Goal: Task Accomplishment & Management: Answer question/provide support

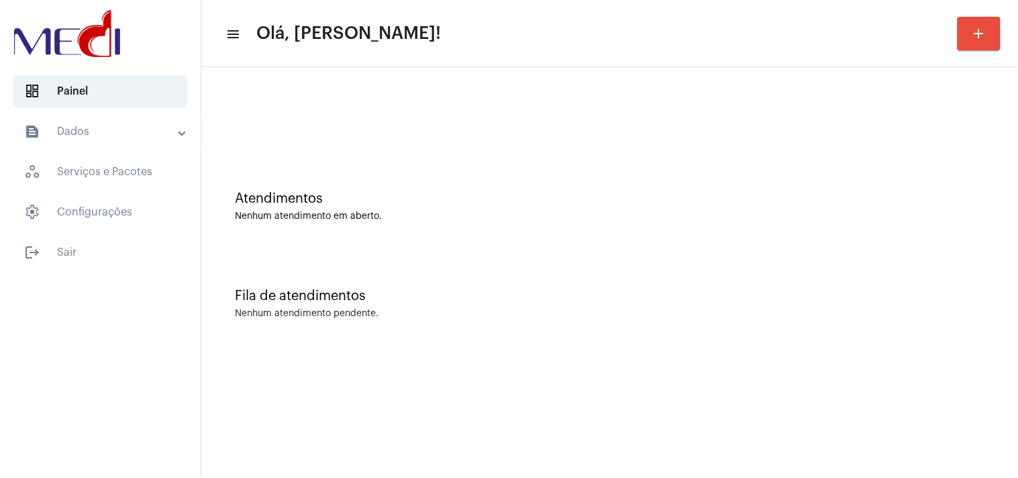
click at [867, 233] on div "Atendimentos Nenhum atendimento em aberto." at bounding box center [609, 199] width 803 height 97
click at [933, 260] on div "Fila de atendimentos Nenhum atendimento pendente." at bounding box center [609, 296] width 803 height 97
click at [906, 189] on div "Atendimentos Nenhum atendimento em aberto." at bounding box center [609, 199] width 803 height 97
click at [902, 242] on div "Atendimentos Nenhum atendimento em aberto." at bounding box center [609, 199] width 803 height 97
click at [944, 206] on div "Atendimentos Nenhum atendimento em aberto." at bounding box center [609, 206] width 749 height 30
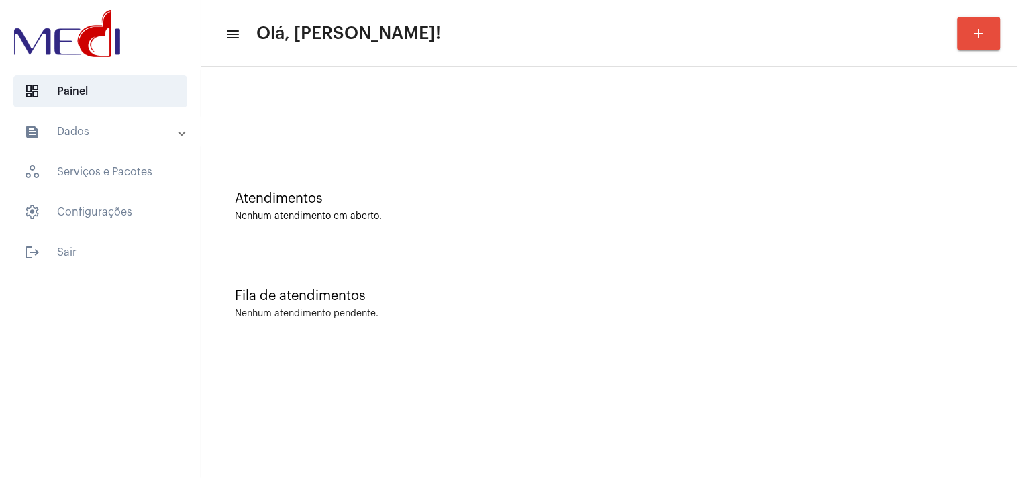
click at [1002, 201] on div "Atendimentos Nenhum atendimento em aberto." at bounding box center [609, 199] width 803 height 97
click at [1006, 318] on div "Fila de atendimentos Nenhum atendimento pendente." at bounding box center [609, 296] width 803 height 97
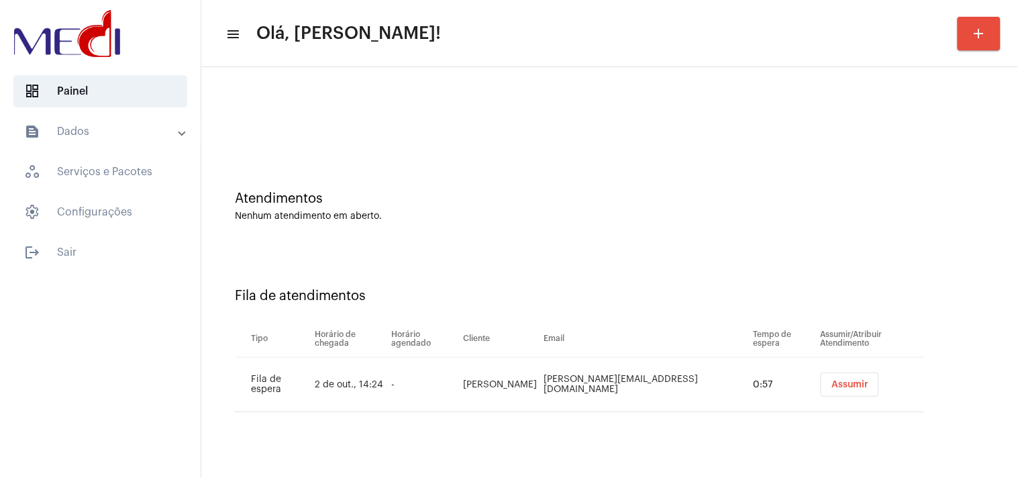
click at [830, 396] on button "Assumir" at bounding box center [849, 384] width 58 height 24
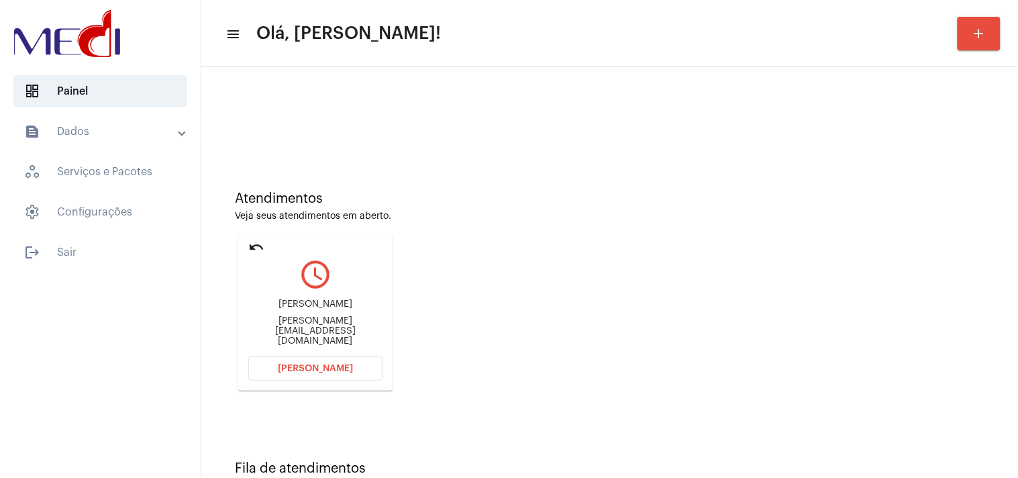
click at [314, 330] on div "Sarah.nrp47@gmail.com" at bounding box center [315, 331] width 134 height 30
copy mat-card-content "Sarah.nrp47@gmail.com Abrir Chamada"
click at [325, 368] on span "[PERSON_NAME]" at bounding box center [315, 368] width 75 height 9
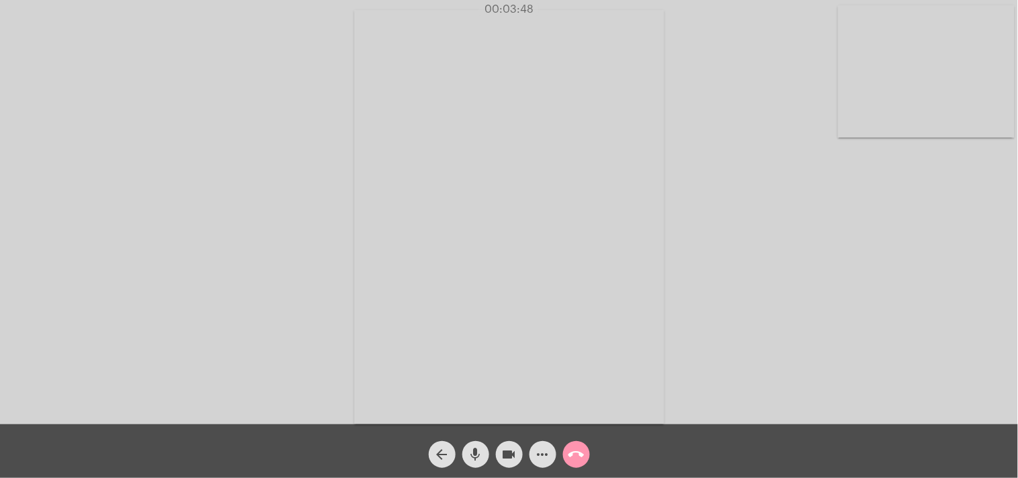
click at [578, 458] on mat-icon "call_end" at bounding box center [576, 454] width 16 height 16
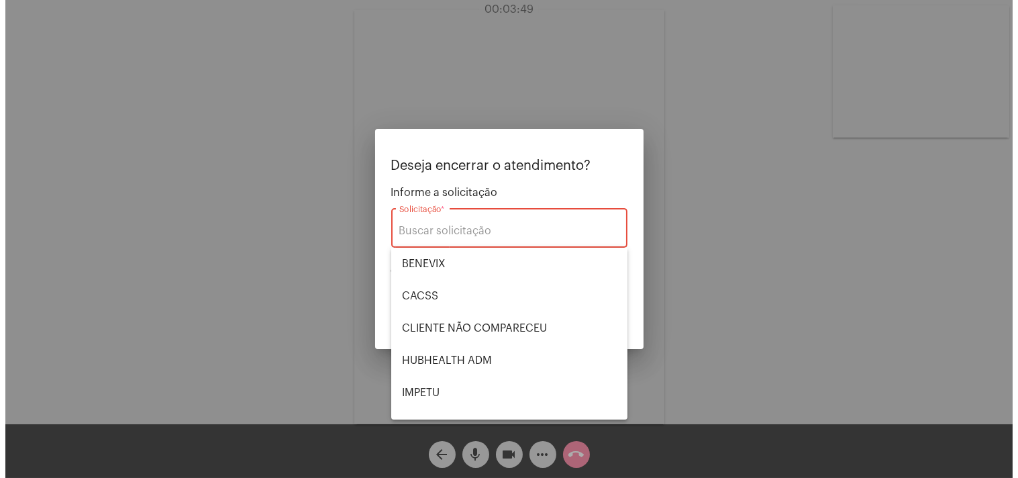
scroll to position [278, 0]
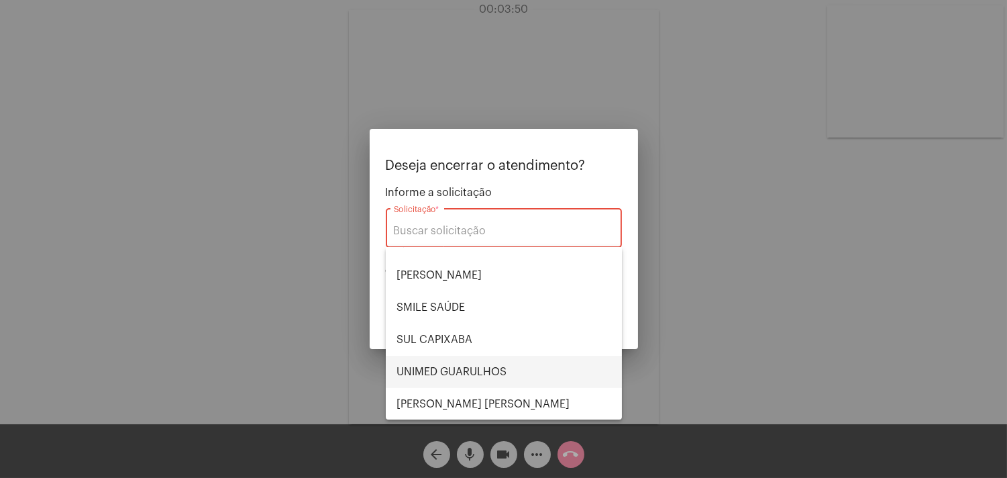
drag, startPoint x: 490, startPoint y: 366, endPoint x: 539, endPoint y: 349, distance: 51.8
click at [492, 365] on span "UNIMED GUARULHOS" at bounding box center [503, 372] width 215 height 32
type input "UNIMED GUARULHOS"
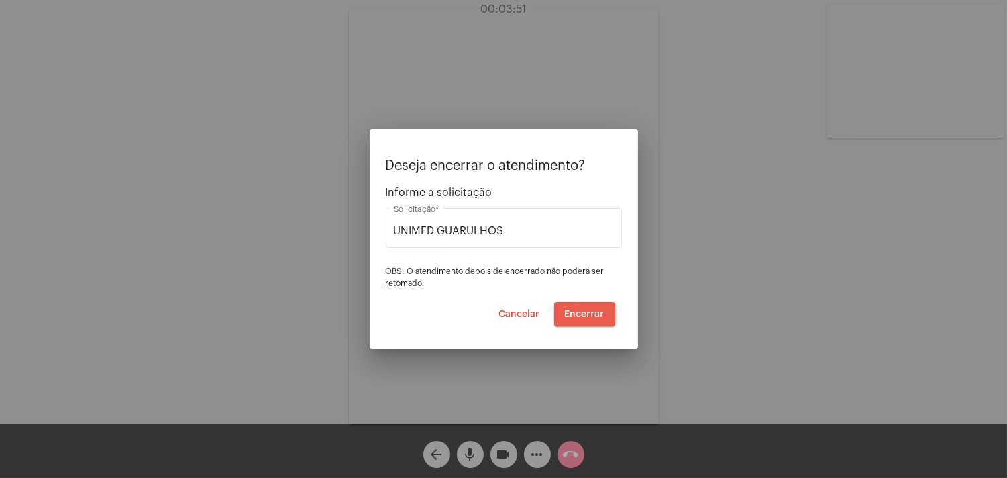
click at [578, 316] on span "Encerrar" at bounding box center [585, 313] width 40 height 9
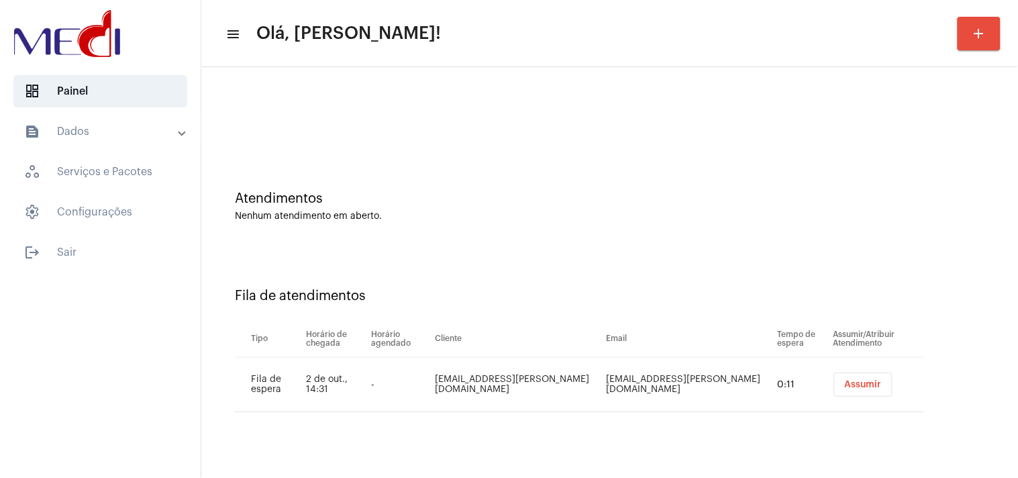
click at [844, 386] on span "Assumir" at bounding box center [862, 384] width 37 height 9
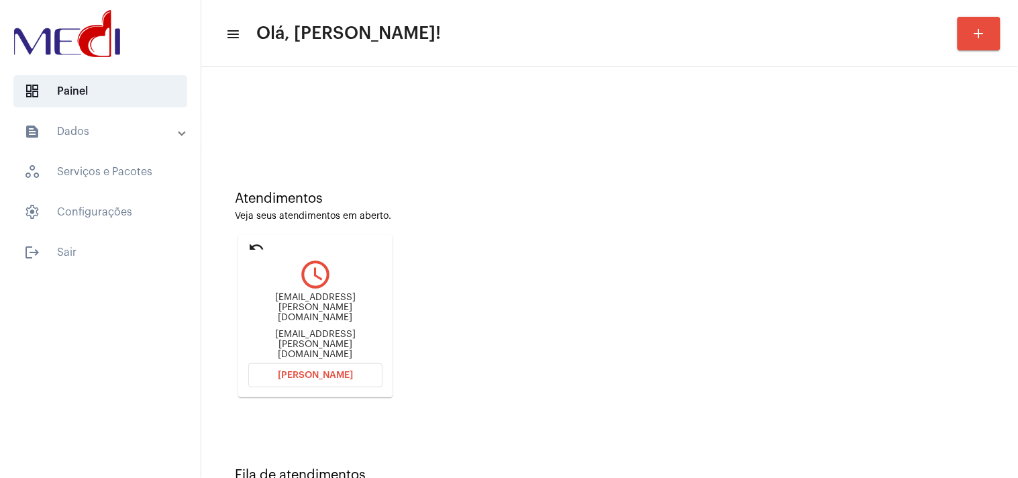
click at [329, 333] on div "klecia.b.alves@gmail.com" at bounding box center [315, 344] width 134 height 30
copy mat-card-content "klecia.b.alves@gmail.com Abrir Chamada"
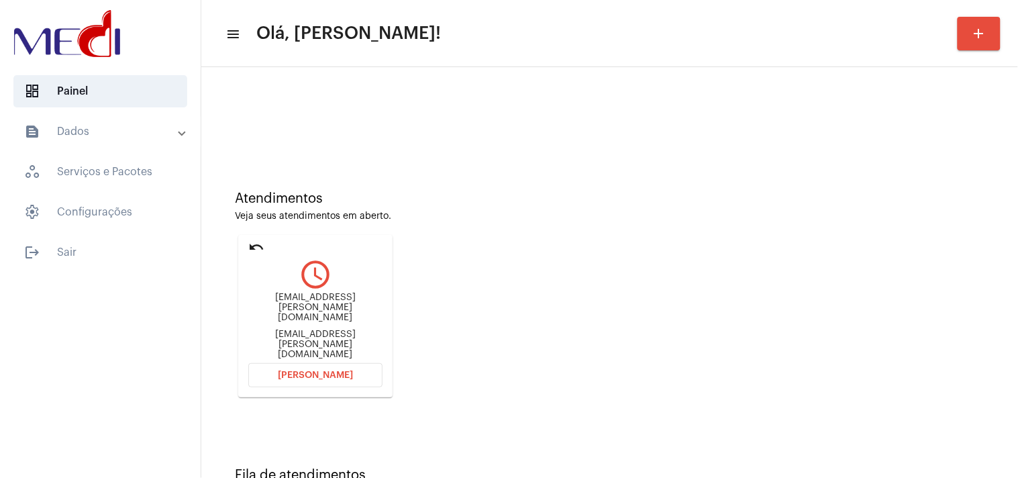
click at [296, 370] on span "Abrir Chamada" at bounding box center [315, 374] width 75 height 9
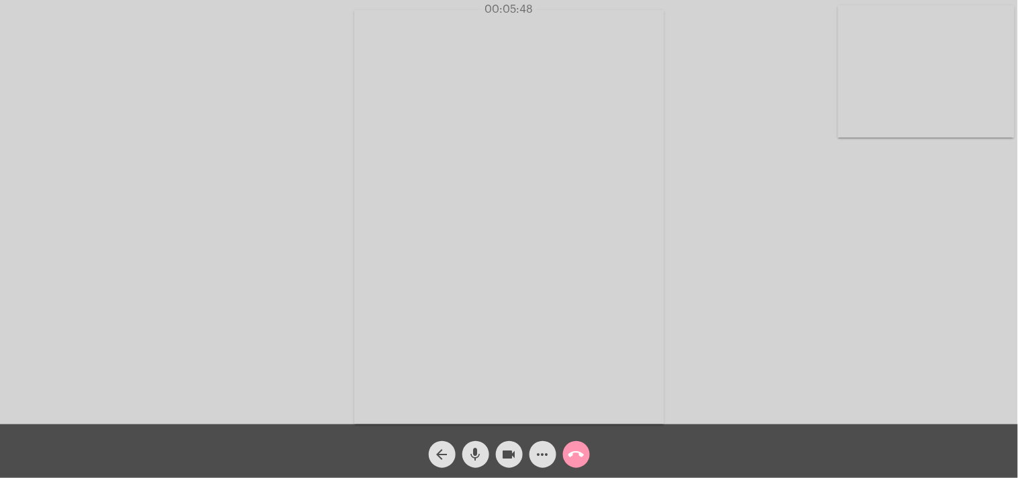
click at [578, 452] on mat-icon "call_end" at bounding box center [576, 454] width 16 height 16
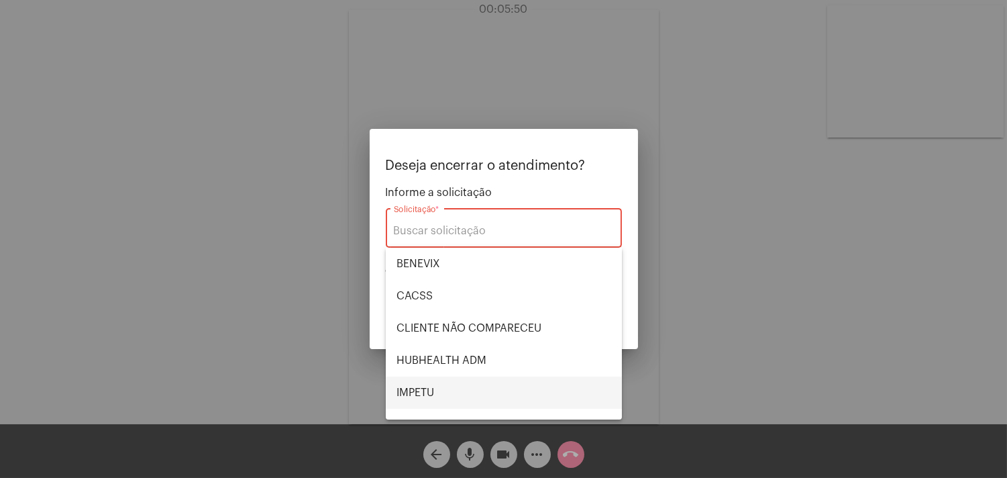
click at [445, 387] on span "IMPETU" at bounding box center [503, 392] width 215 height 32
type input "IMPETU"
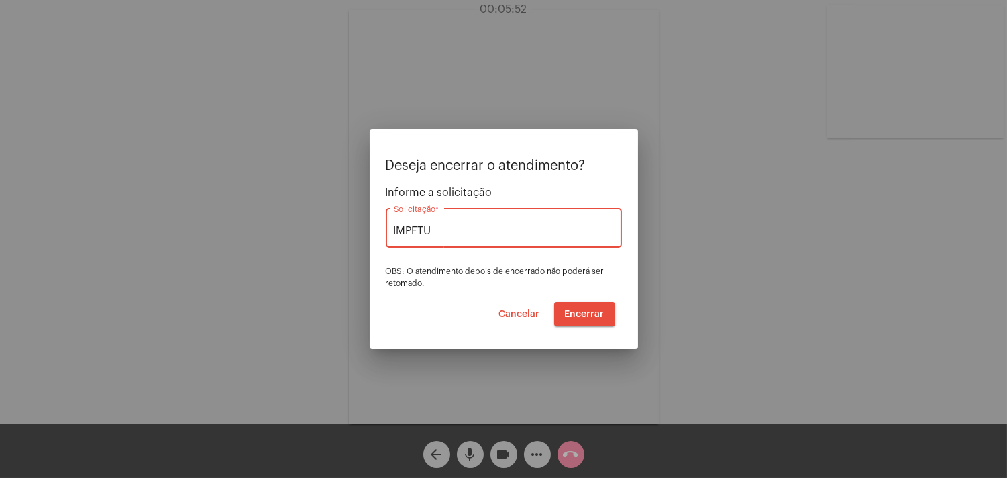
click at [581, 315] on span "Encerrar" at bounding box center [585, 313] width 40 height 9
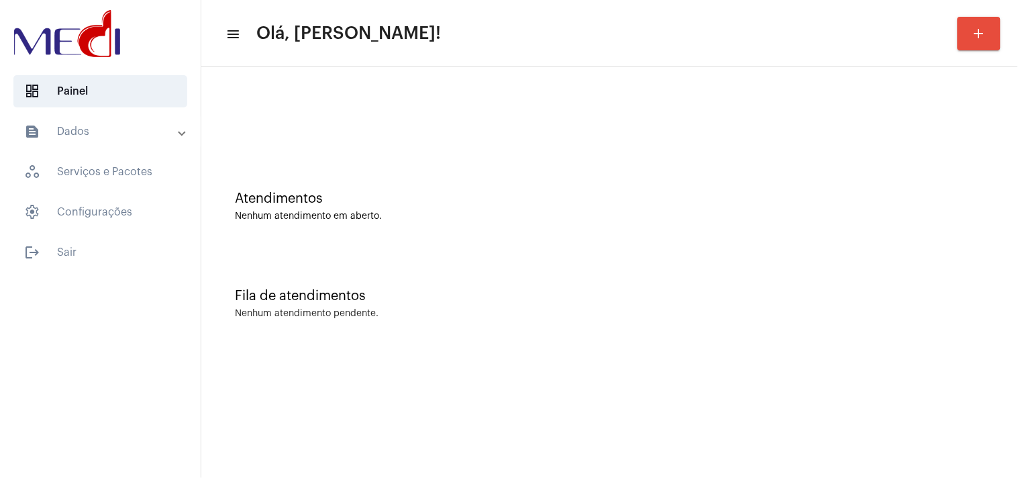
click at [889, 303] on div "Fila de atendimentos" at bounding box center [609, 295] width 749 height 15
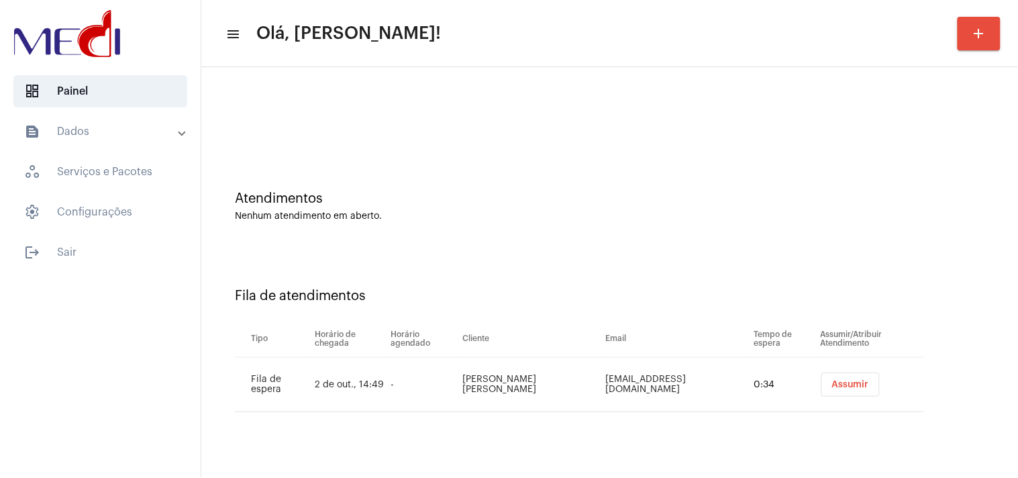
click at [854, 383] on span "Assumir" at bounding box center [850, 384] width 37 height 9
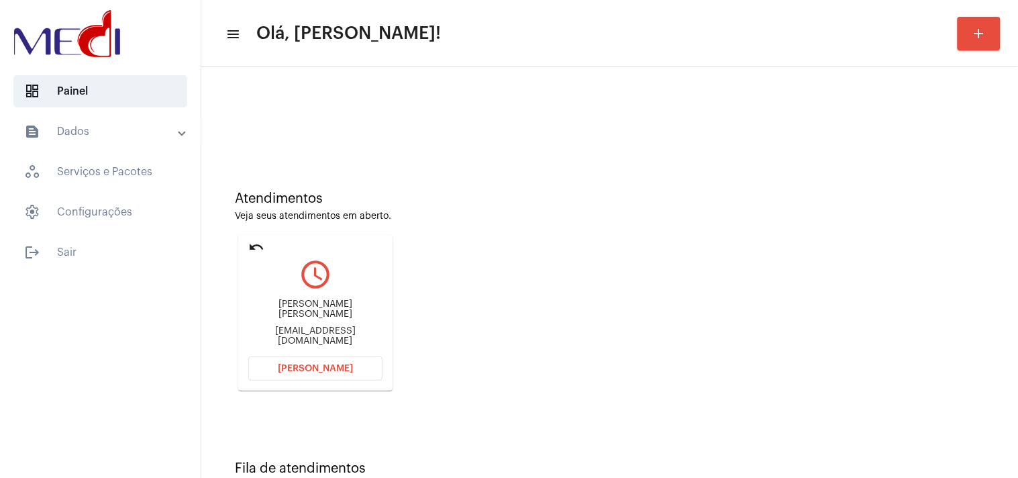
click at [317, 329] on div "giba1sobrinho@gmail.com" at bounding box center [315, 336] width 134 height 20
copy mat-card-content "giba1sobrinho@gmail.com Abrir Chamada"
click at [342, 372] on button "Abrir Chamada" at bounding box center [315, 368] width 134 height 24
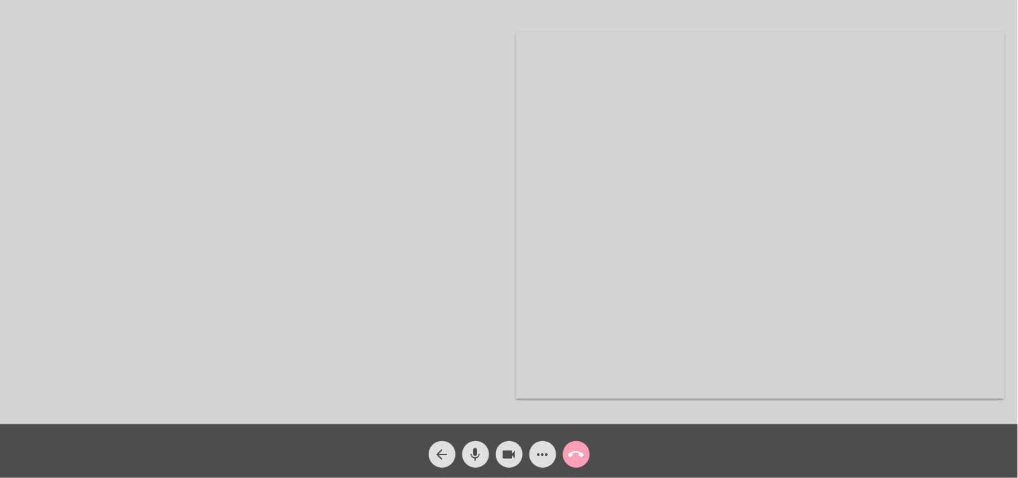
click at [580, 455] on mat-icon "call_end" at bounding box center [576, 454] width 16 height 16
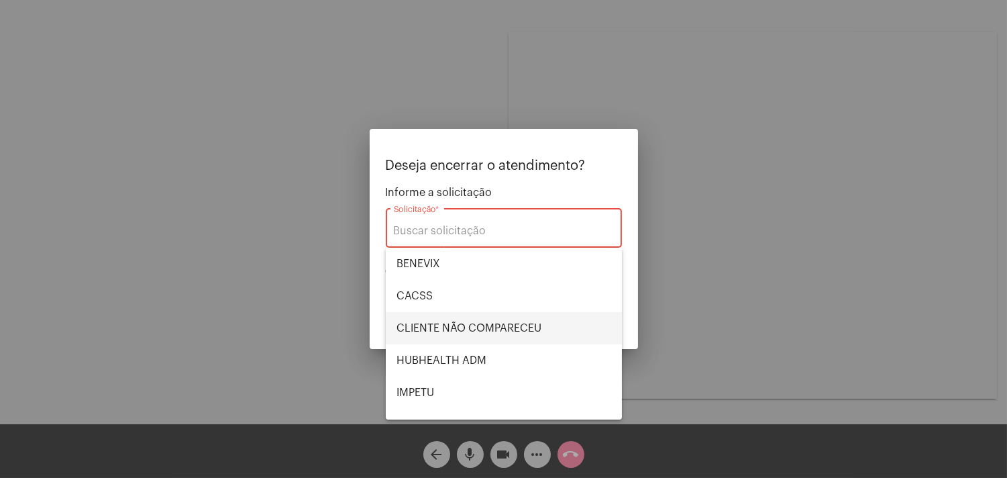
click at [511, 325] on span "CLIENTE NÃO COMPARECEU" at bounding box center [503, 328] width 215 height 32
type input "CLIENTE NÃO COMPARECEU"
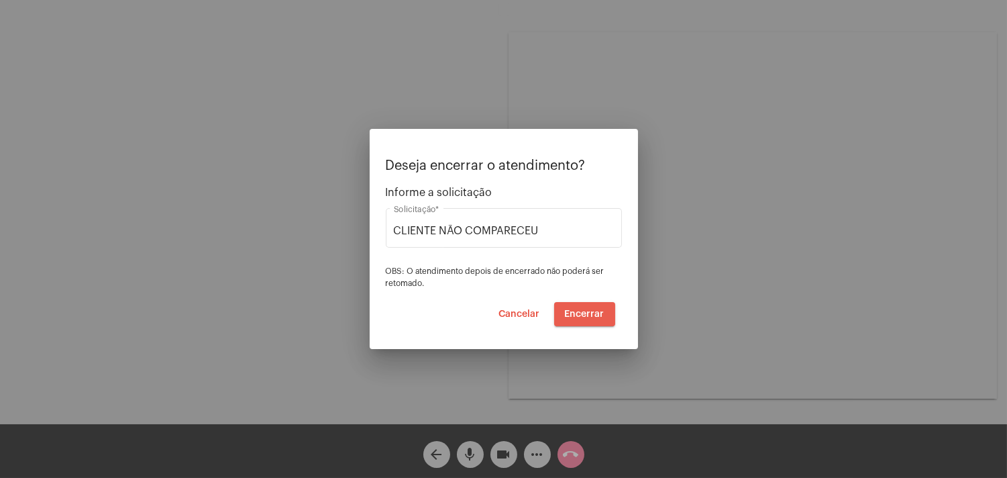
click at [586, 310] on span "Encerrar" at bounding box center [585, 313] width 40 height 9
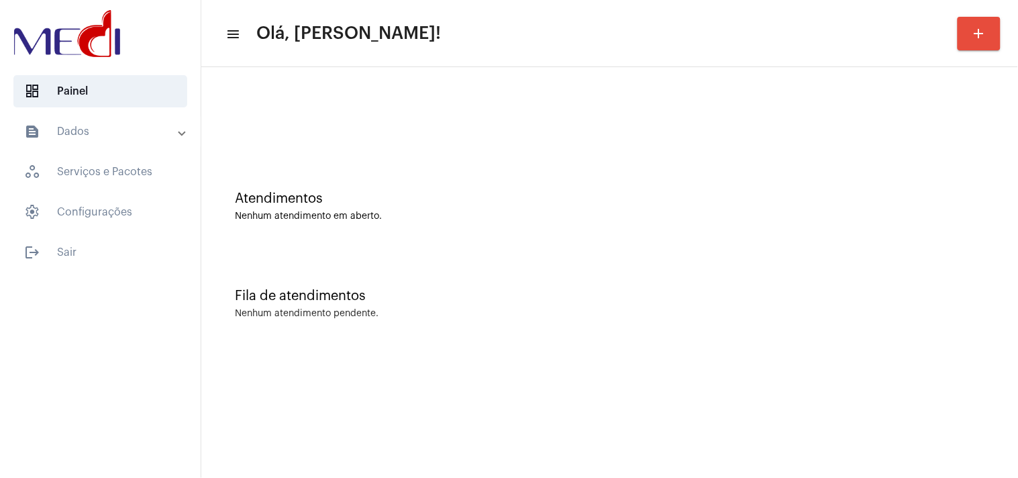
click at [1009, 265] on div "Fila de atendimentos Nenhum atendimento pendente." at bounding box center [609, 296] width 803 height 97
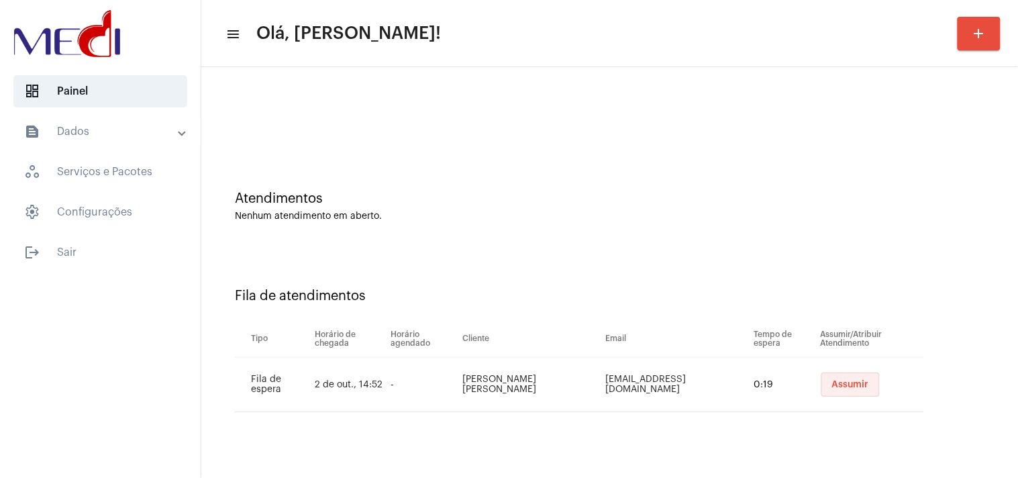
click at [853, 385] on span "Assumir" at bounding box center [850, 384] width 37 height 9
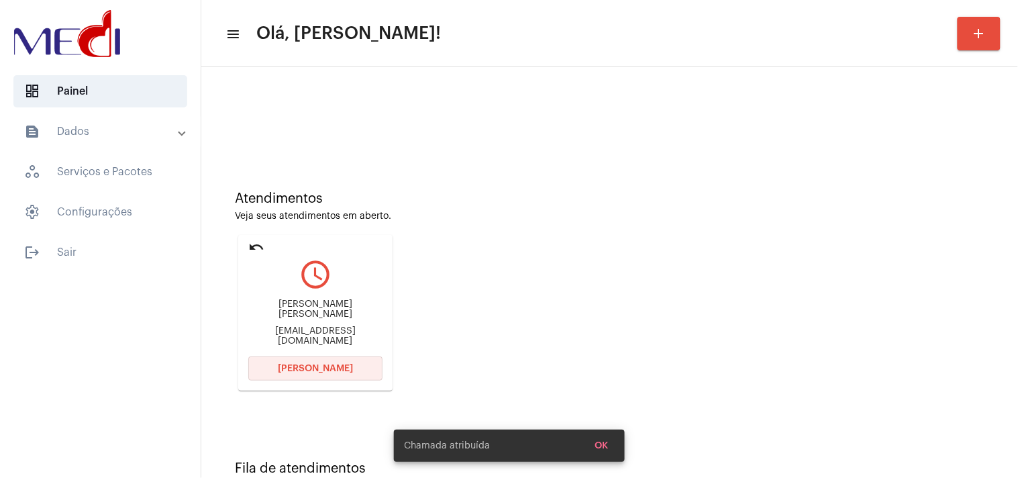
click at [318, 364] on span "[PERSON_NAME]" at bounding box center [315, 368] width 75 height 9
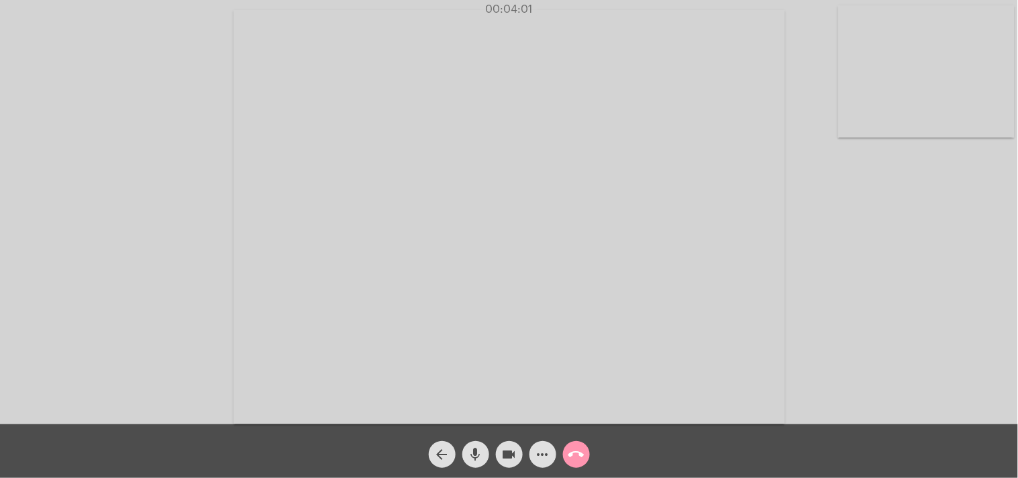
click at [573, 448] on mat-icon "call_end" at bounding box center [576, 454] width 16 height 16
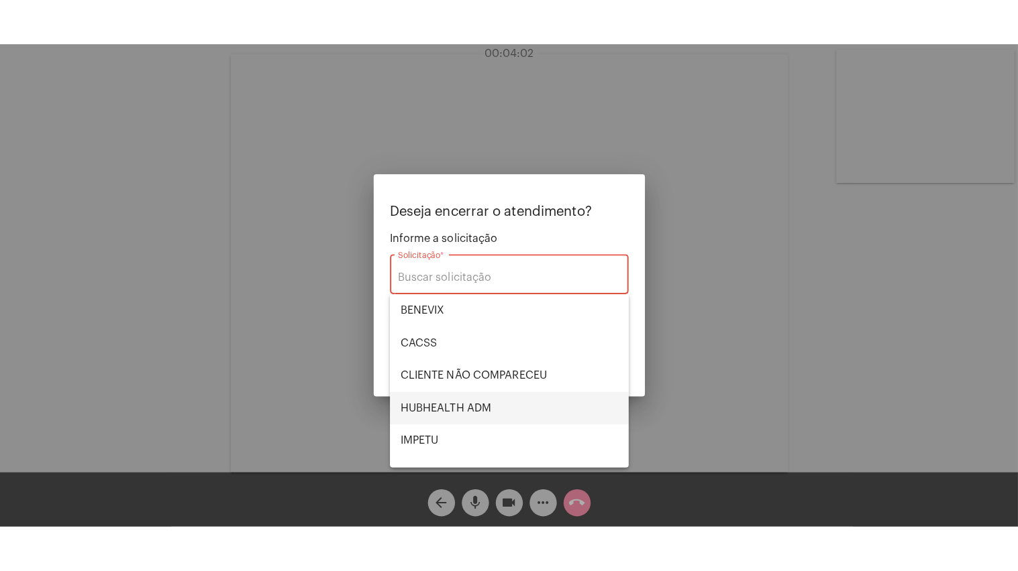
scroll to position [278, 0]
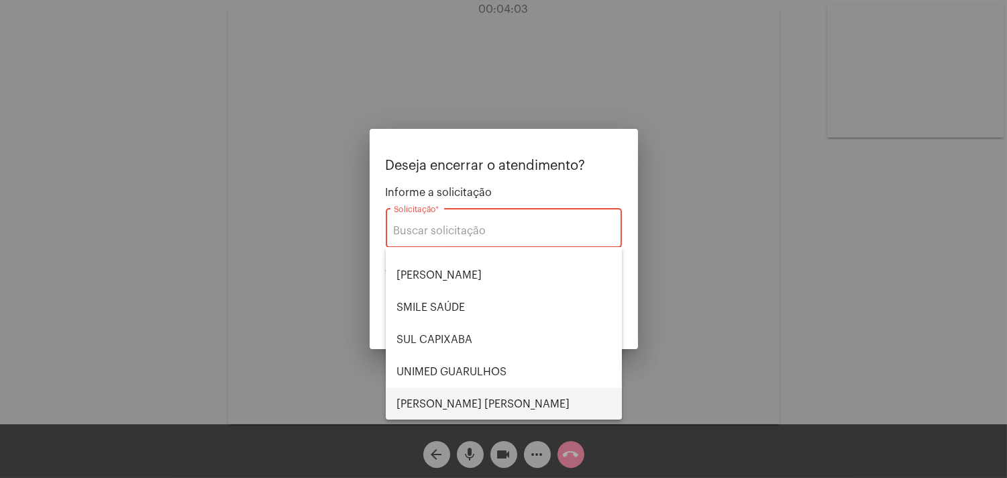
click at [455, 394] on span "[PERSON_NAME] [PERSON_NAME]" at bounding box center [503, 404] width 215 height 32
type input "[PERSON_NAME] [PERSON_NAME]"
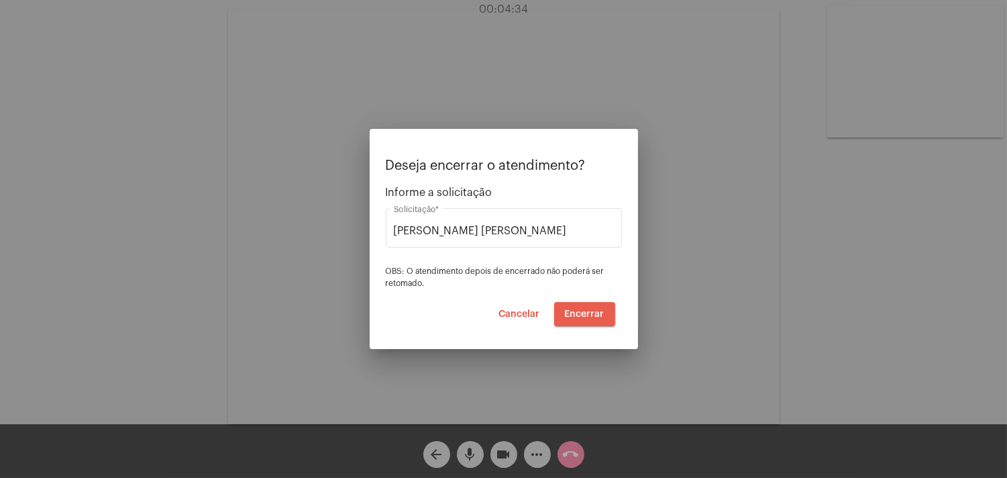
click at [594, 307] on button "Encerrar" at bounding box center [584, 314] width 61 height 24
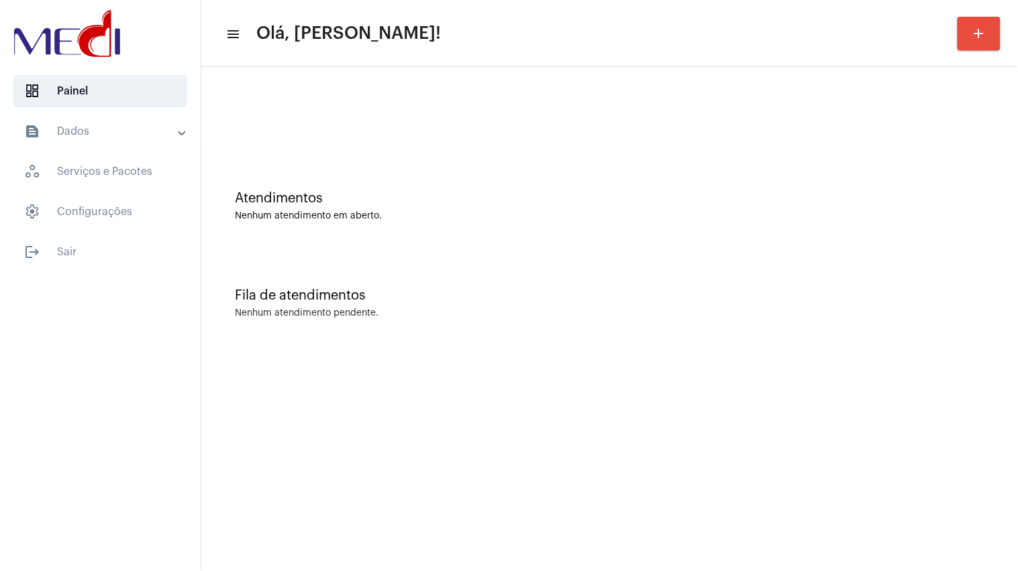
click at [715, 332] on div "Fila de atendimentos Nenhum atendimento pendente." at bounding box center [609, 296] width 803 height 97
click at [759, 275] on div "Fila de atendimentos Nenhum atendimento pendente." at bounding box center [609, 296] width 803 height 97
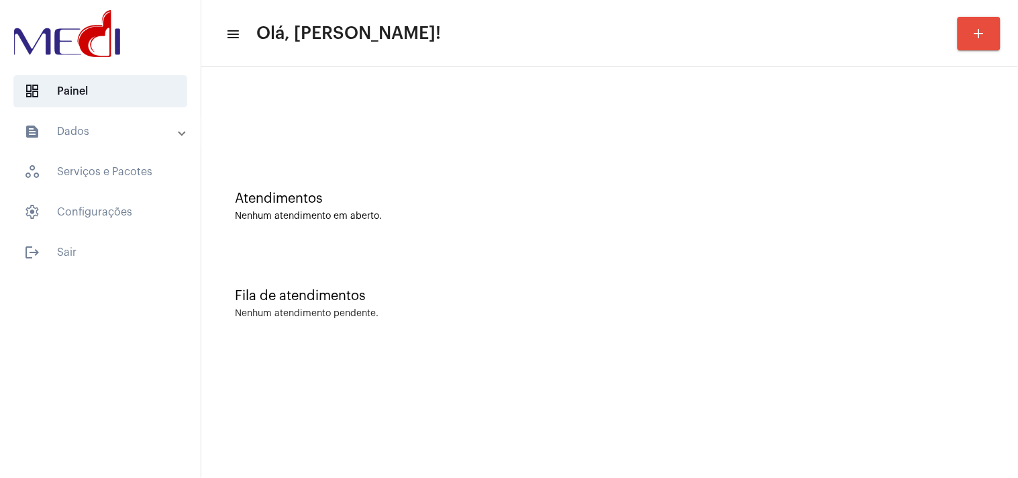
click at [562, 143] on div at bounding box center [609, 112] width 803 height 77
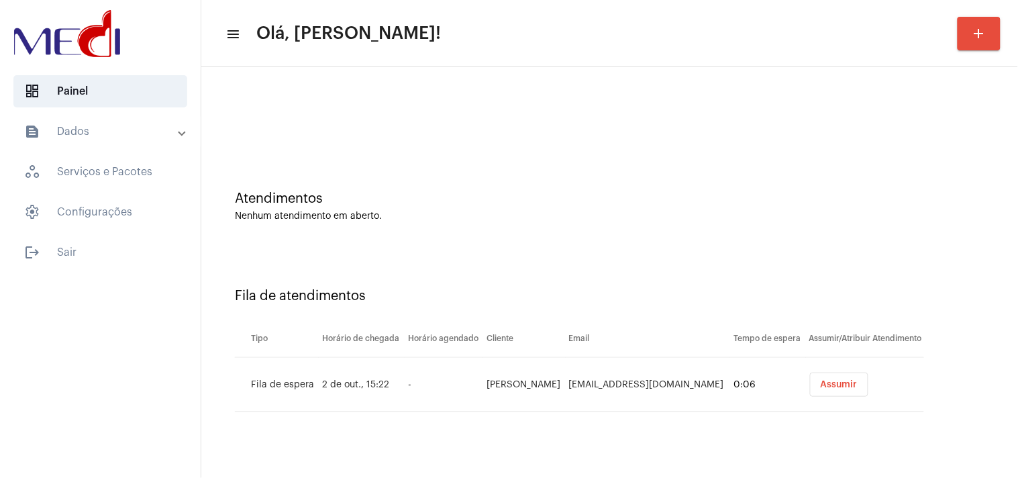
click at [885, 229] on div "Atendimentos Nenhum atendimento em aberto." at bounding box center [609, 199] width 803 height 97
click at [814, 396] on td "Assumir" at bounding box center [865, 385] width 118 height 54
click at [829, 386] on span "Assumir" at bounding box center [838, 384] width 37 height 9
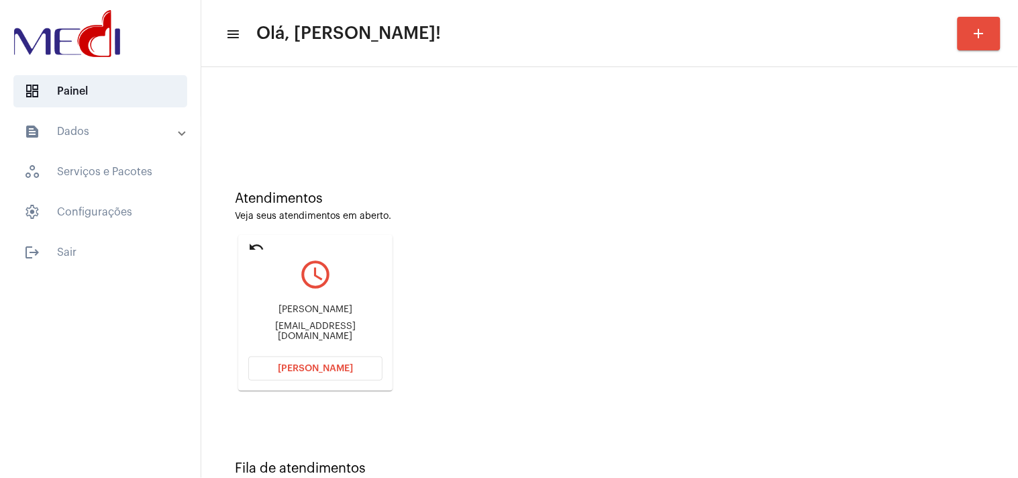
click at [343, 331] on div "agui.sousa70@gmail.com" at bounding box center [315, 331] width 134 height 20
copy mat-card-content "agui.sousa70@gmail.com Abrir Chamada"
click at [301, 360] on button "[PERSON_NAME]" at bounding box center [315, 368] width 134 height 24
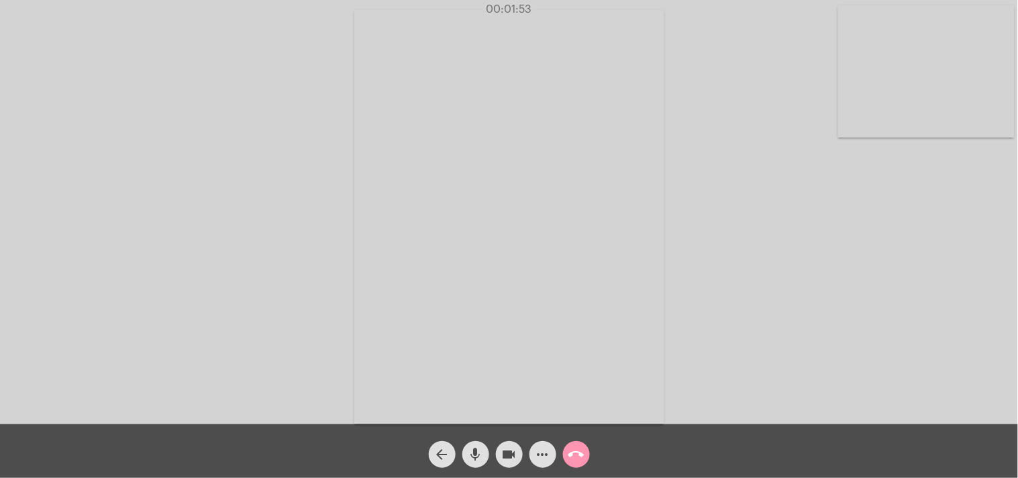
click at [576, 461] on mat-icon "call_end" at bounding box center [576, 454] width 16 height 16
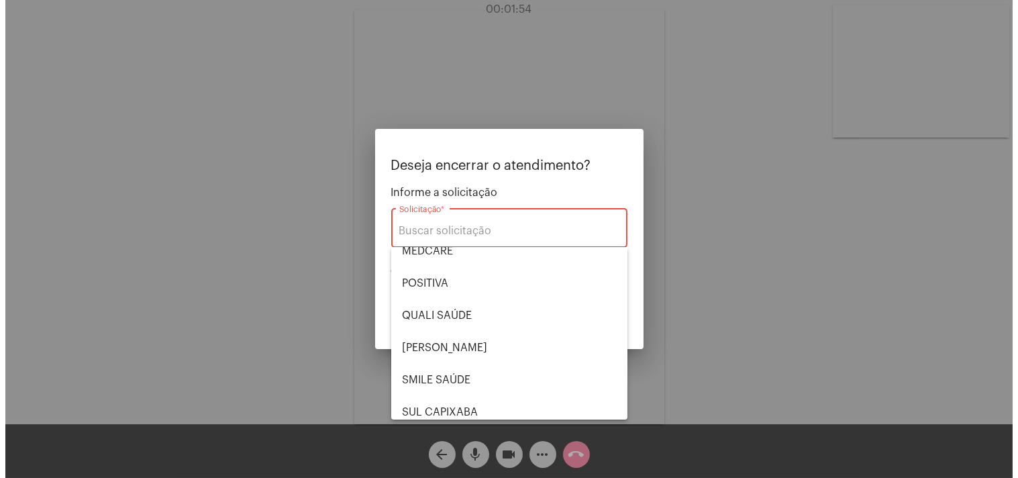
scroll to position [278, 0]
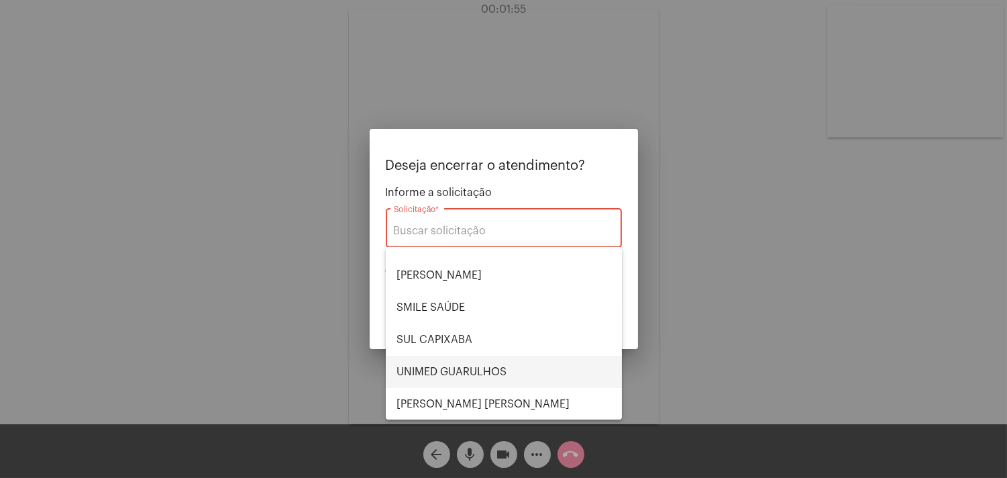
click at [484, 376] on span "UNIMED GUARULHOS" at bounding box center [503, 372] width 215 height 32
type input "UNIMED GUARULHOS"
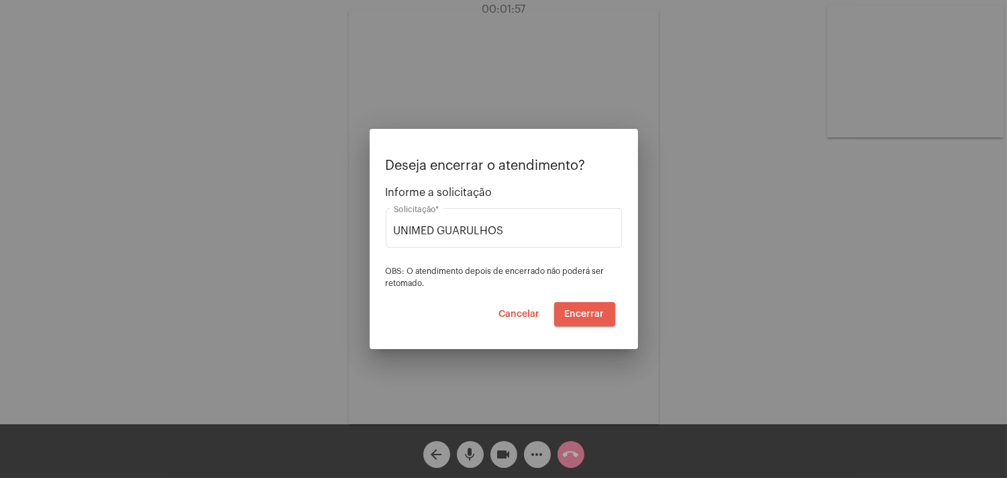
click at [575, 315] on span "Encerrar" at bounding box center [585, 313] width 40 height 9
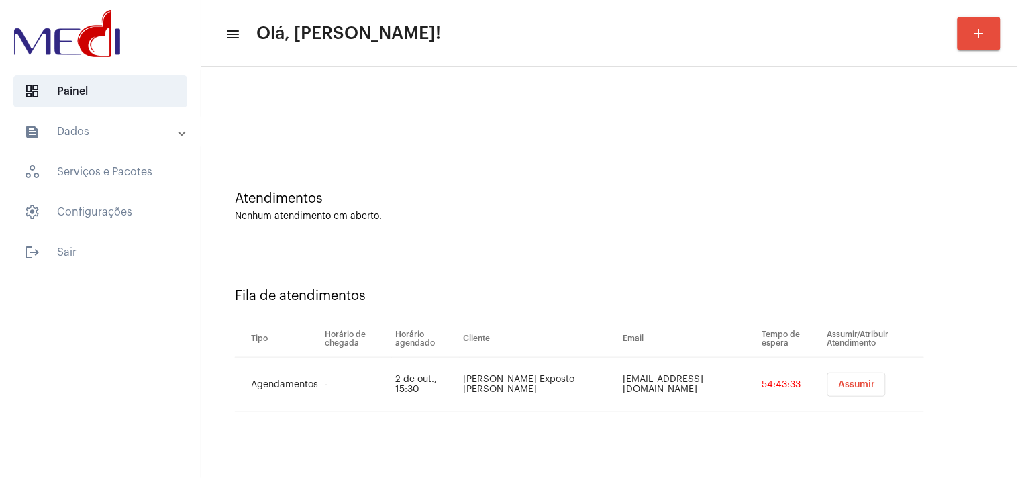
click at [860, 390] on button "Assumir" at bounding box center [856, 384] width 58 height 24
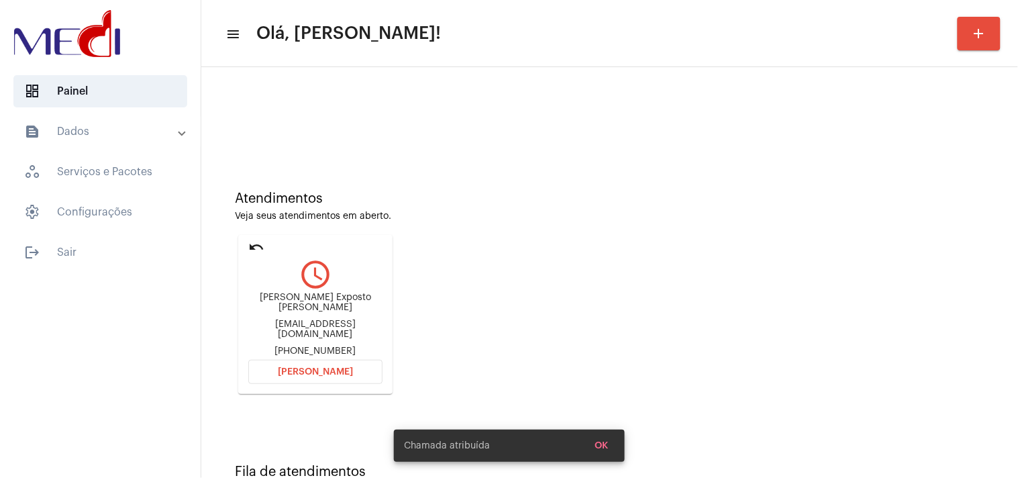
click at [345, 329] on div "[EMAIL_ADDRESS][DOMAIN_NAME]" at bounding box center [315, 329] width 134 height 20
copy div "[EMAIL_ADDRESS][DOMAIN_NAME]"
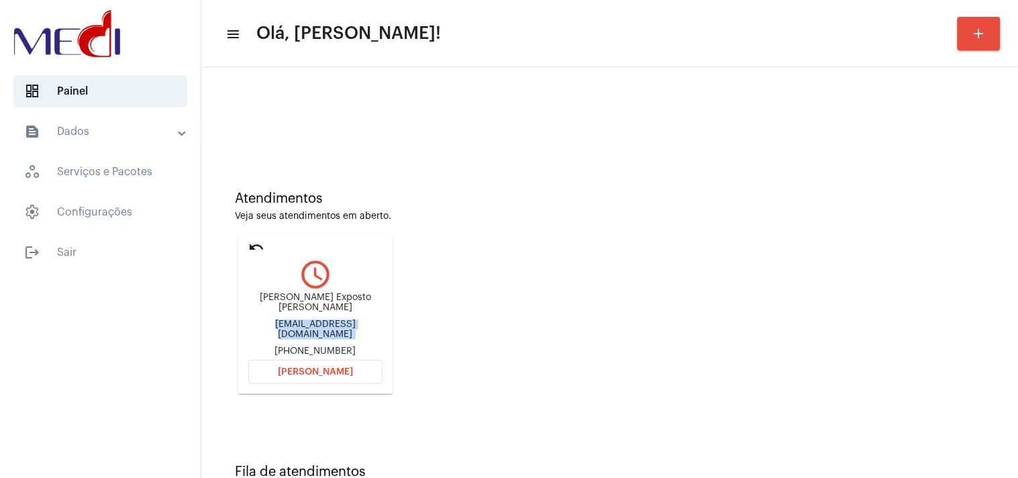
click at [329, 370] on span "[PERSON_NAME]" at bounding box center [315, 371] width 75 height 9
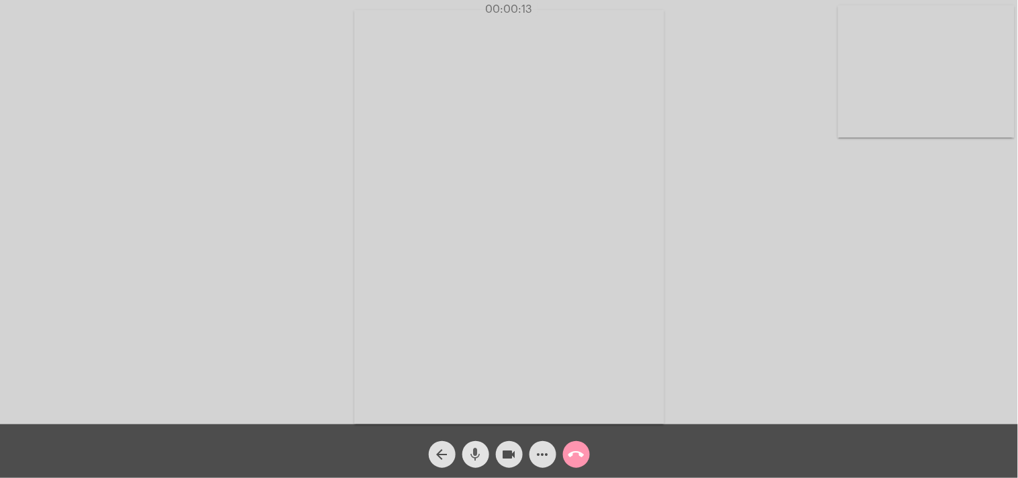
click at [470, 450] on mat-icon "mic" at bounding box center [476, 454] width 16 height 16
click at [470, 450] on mat-icon "mic_off" at bounding box center [476, 454] width 16 height 16
click at [575, 451] on mat-icon "call_end" at bounding box center [576, 454] width 16 height 16
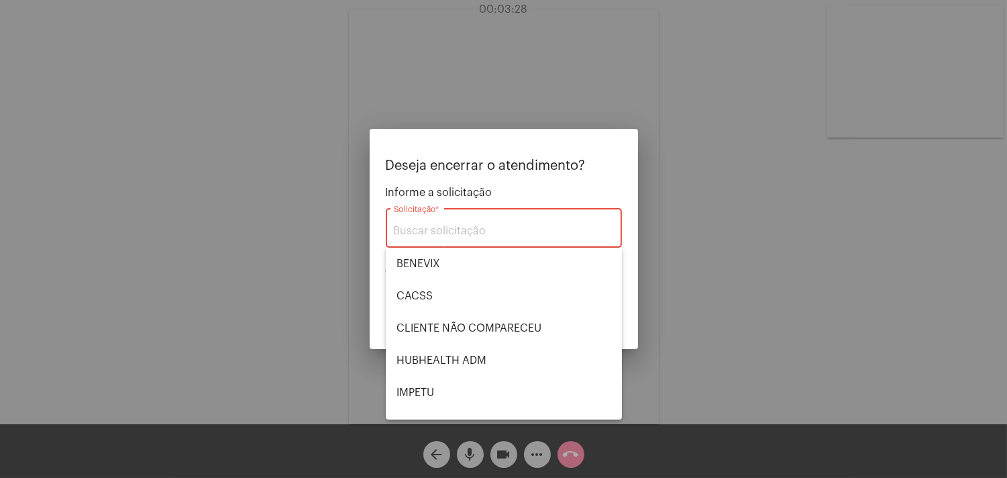
scroll to position [278, 0]
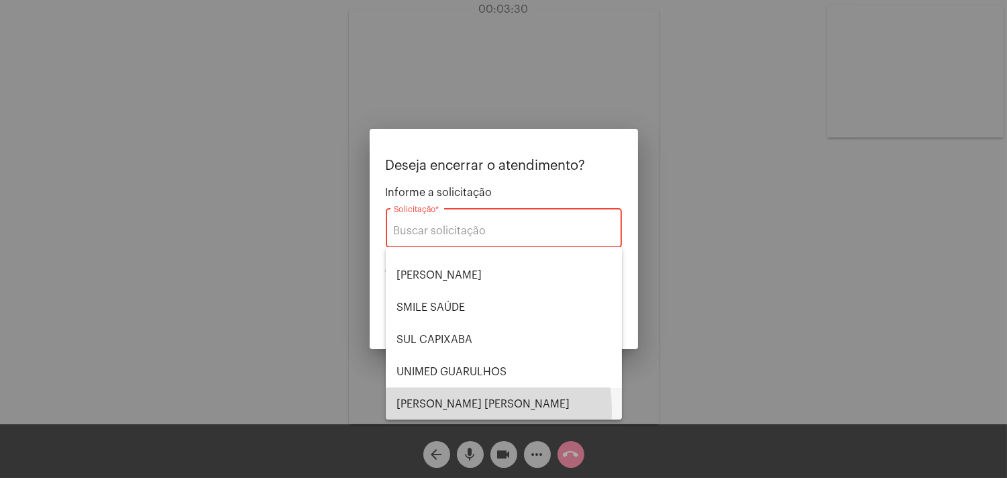
click at [455, 410] on span "[PERSON_NAME] [PERSON_NAME]" at bounding box center [503, 404] width 215 height 32
type input "[PERSON_NAME] [PERSON_NAME]"
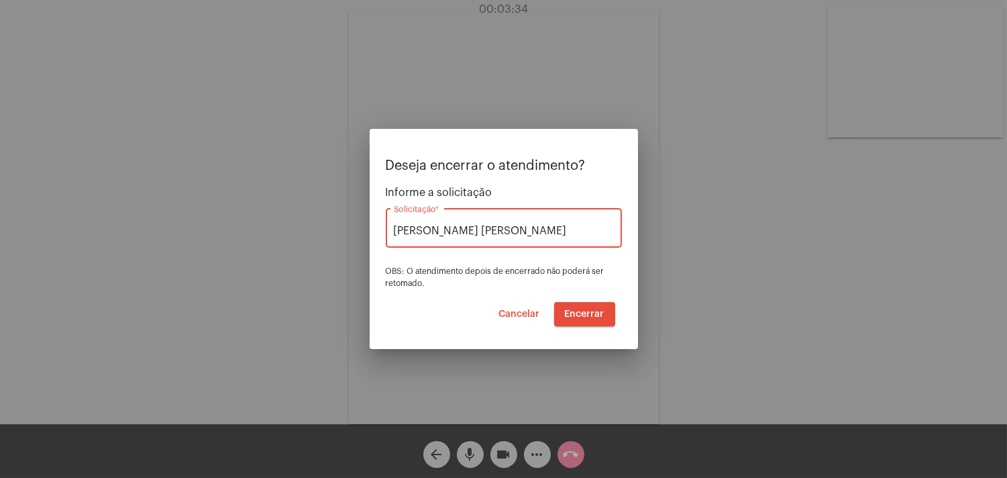
click at [585, 309] on span "Encerrar" at bounding box center [585, 313] width 40 height 9
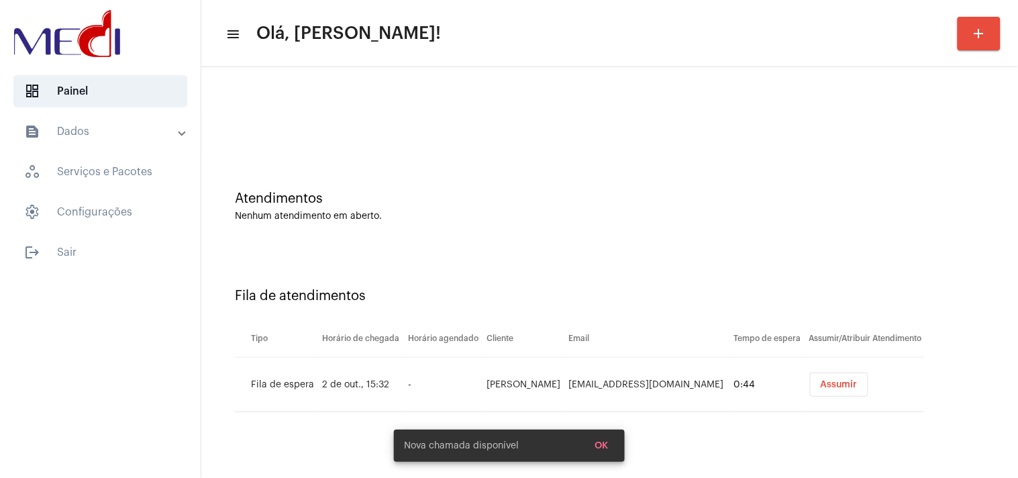
click at [822, 386] on span "Assumir" at bounding box center [838, 384] width 37 height 9
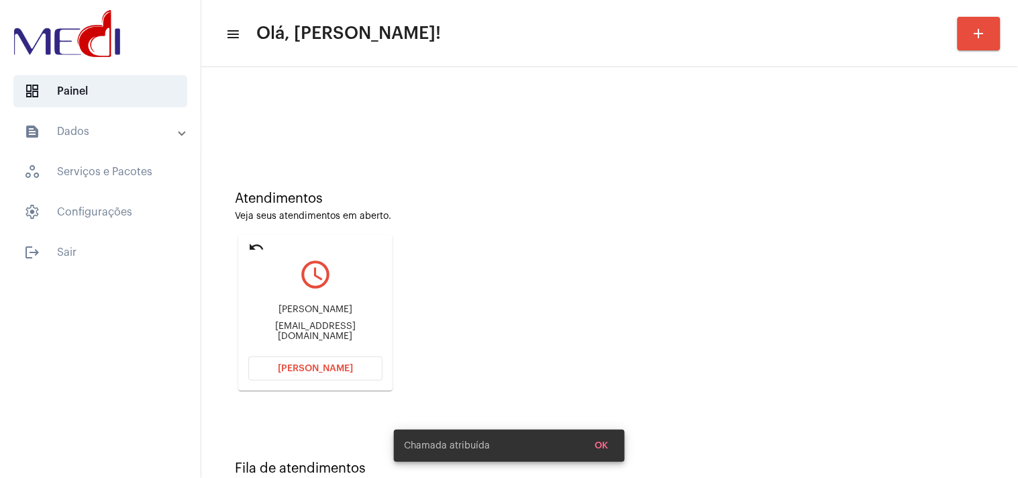
click at [338, 335] on div "[EMAIL_ADDRESS][DOMAIN_NAME]" at bounding box center [315, 331] width 134 height 20
click at [338, 335] on div "Marciamazetto@gmail.com" at bounding box center [315, 331] width 134 height 20
copy mat-card-content "Marciamazetto@gmail.com Abrir Chamada"
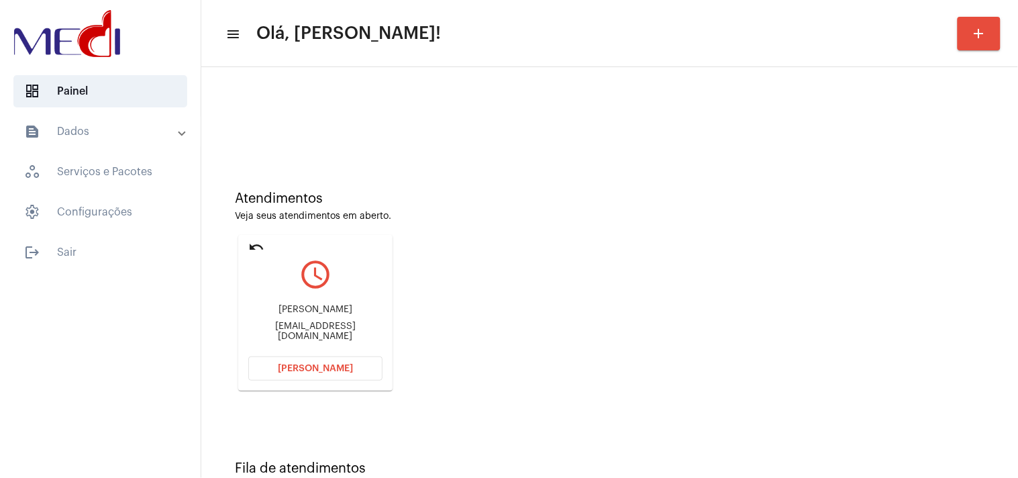
click at [354, 367] on button "[PERSON_NAME]" at bounding box center [315, 368] width 134 height 24
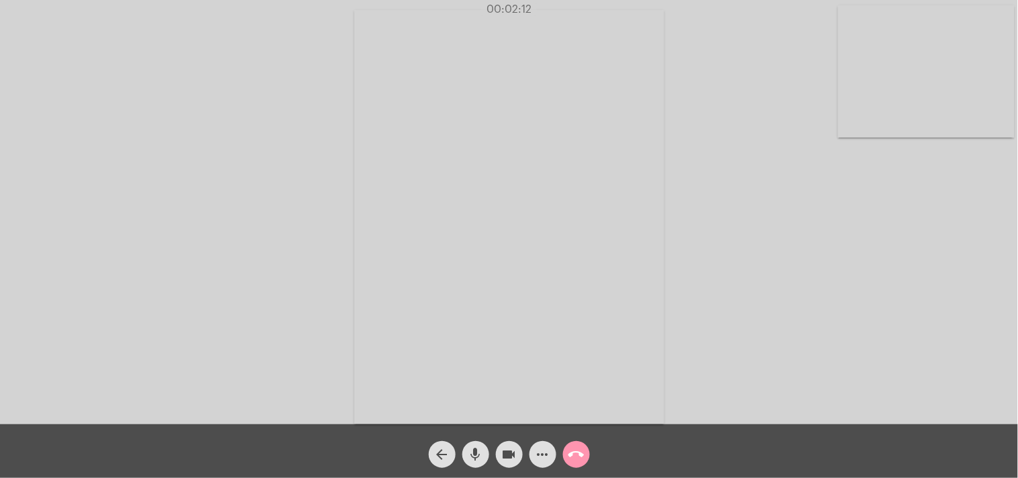
click at [577, 451] on mat-icon "call_end" at bounding box center [576, 454] width 16 height 16
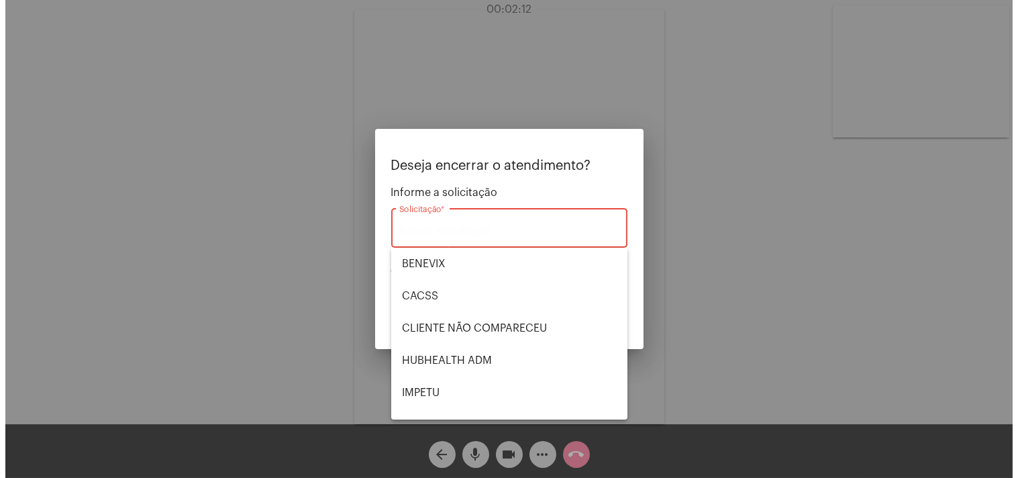
scroll to position [278, 0]
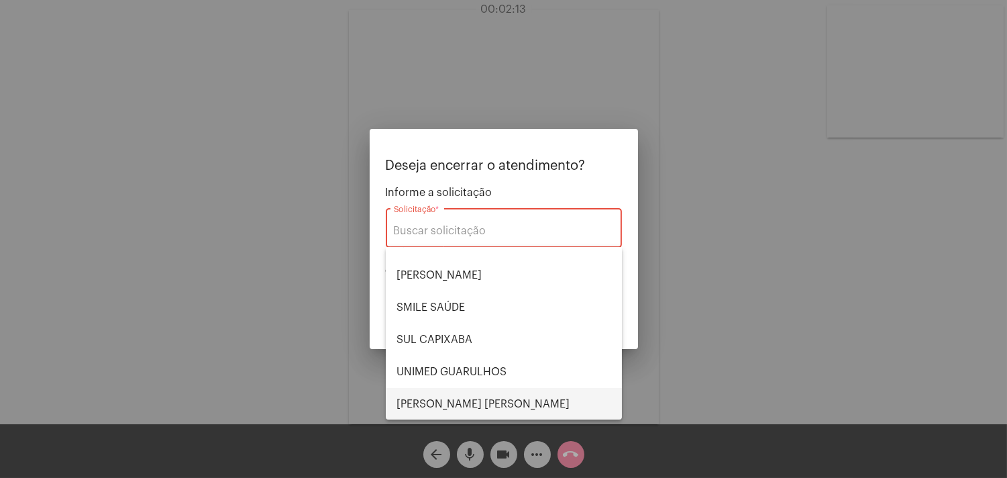
click at [468, 394] on span "VERA CRUZ" at bounding box center [503, 404] width 215 height 32
type input "VERA CRUZ"
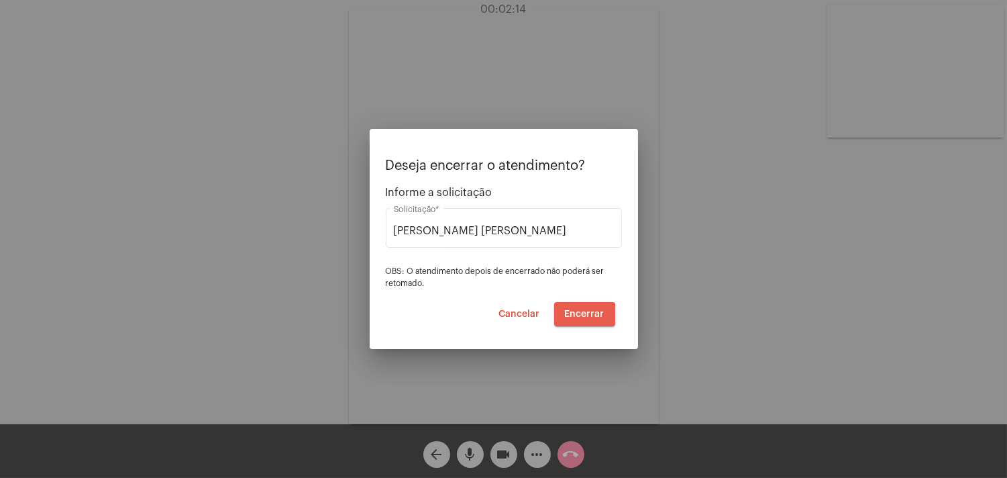
click at [565, 317] on button "Encerrar" at bounding box center [584, 314] width 61 height 24
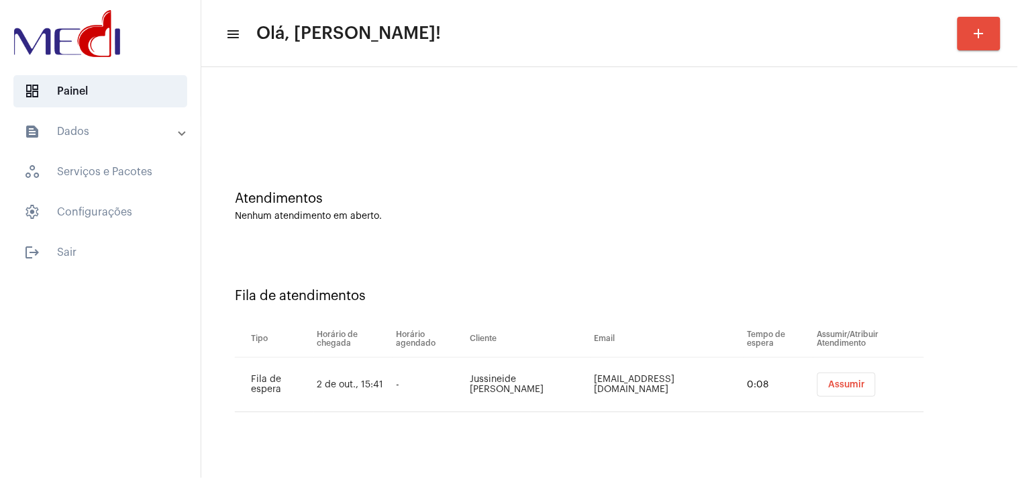
click at [834, 384] on span "Assumir" at bounding box center [846, 384] width 37 height 9
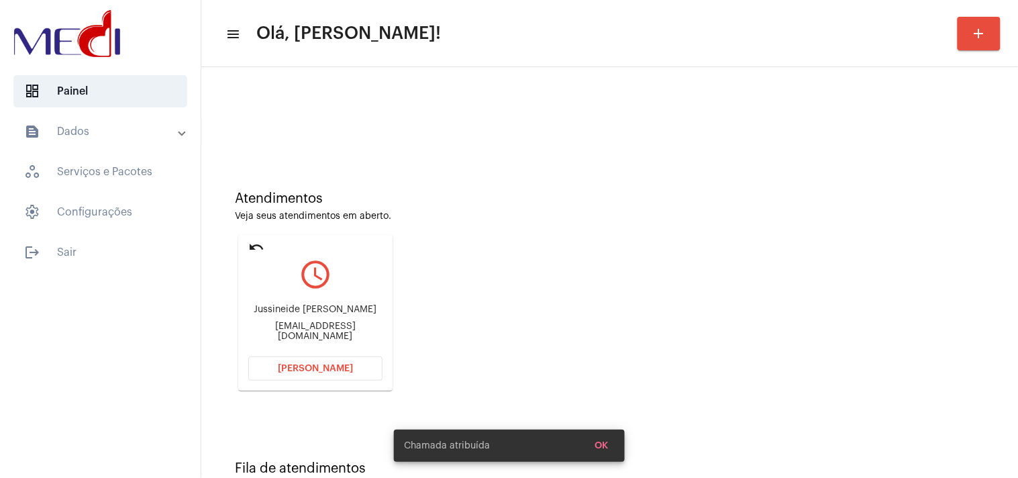
click at [329, 334] on div "Ju.santana0908@gmail.com" at bounding box center [315, 331] width 134 height 20
copy mat-card-content "Ju.santana0908@gmail.com Abrir Chamada"
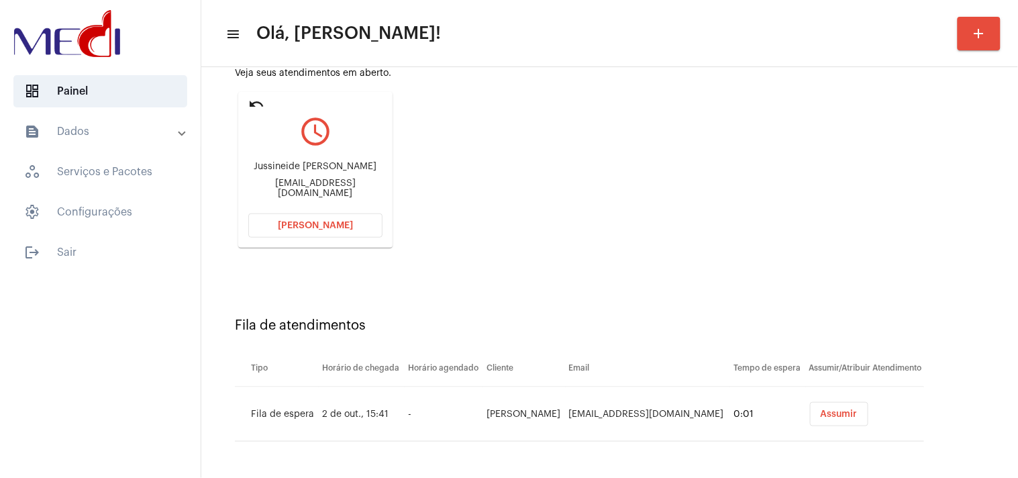
scroll to position [46, 0]
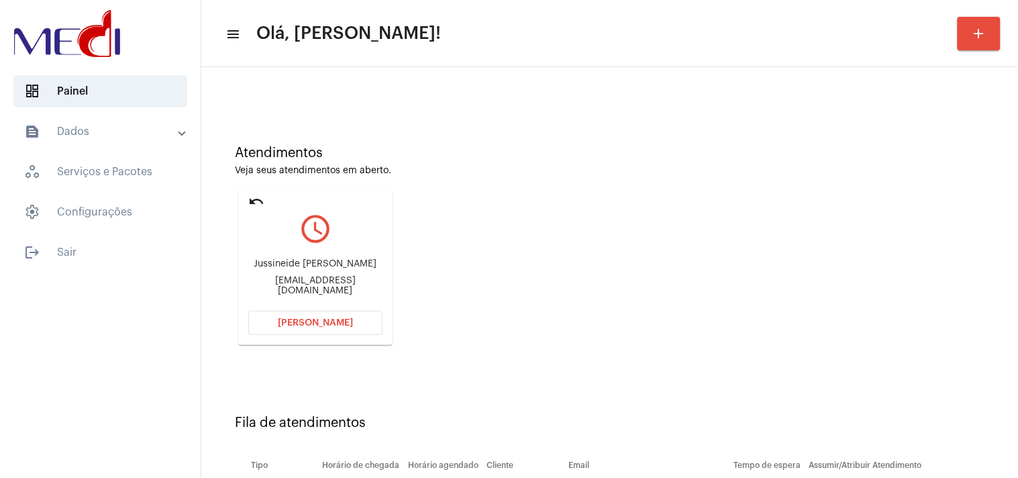
click at [312, 195] on mat-card "undo query_builder Jussineide messias de Santana lima Ju.santana0908@gmail.com …" at bounding box center [315, 267] width 154 height 156
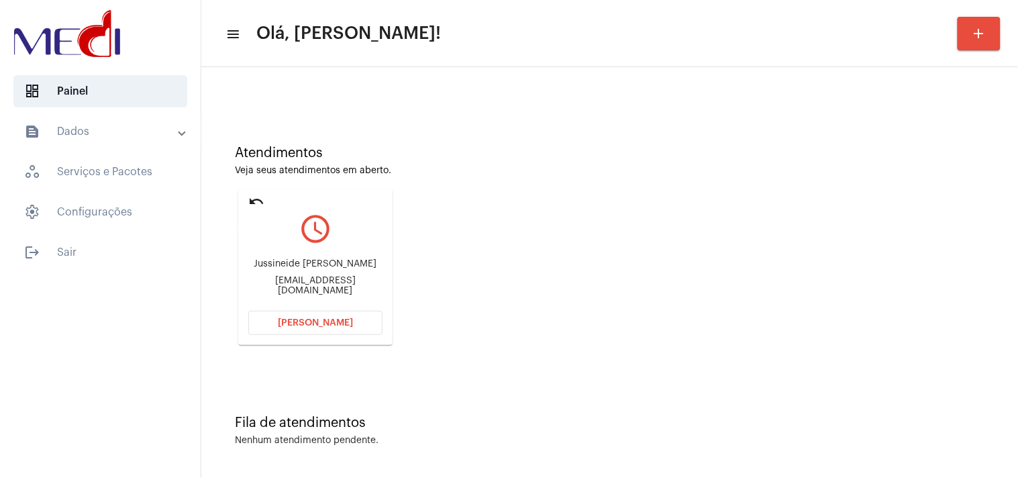
click at [250, 201] on mat-icon "undo" at bounding box center [256, 201] width 16 height 16
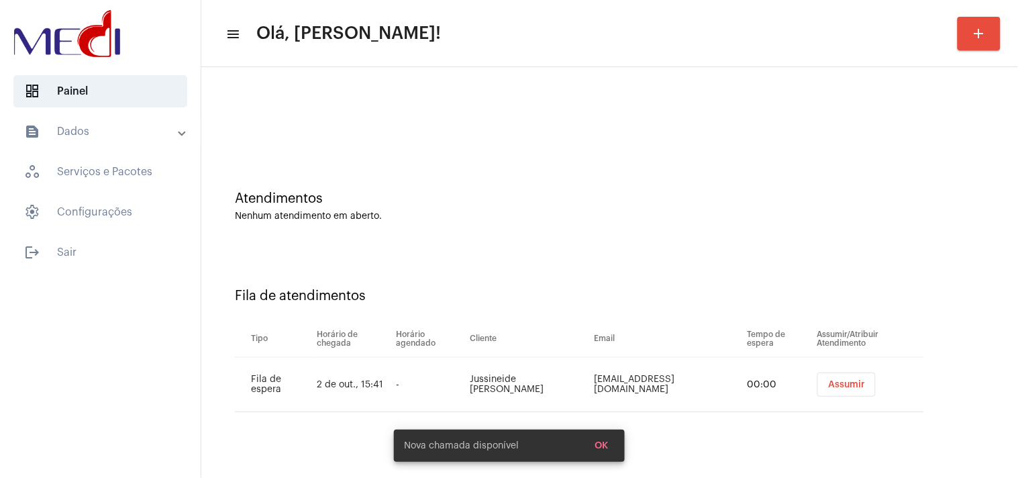
scroll to position [0, 0]
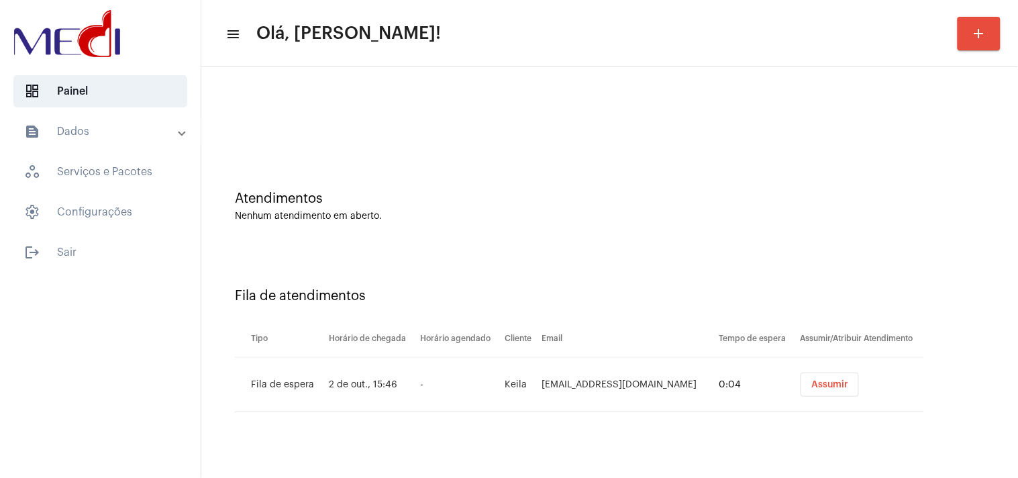
drag, startPoint x: 816, startPoint y: 379, endPoint x: 822, endPoint y: 387, distance: 10.5
click at [822, 387] on span "Assumir" at bounding box center [829, 384] width 37 height 9
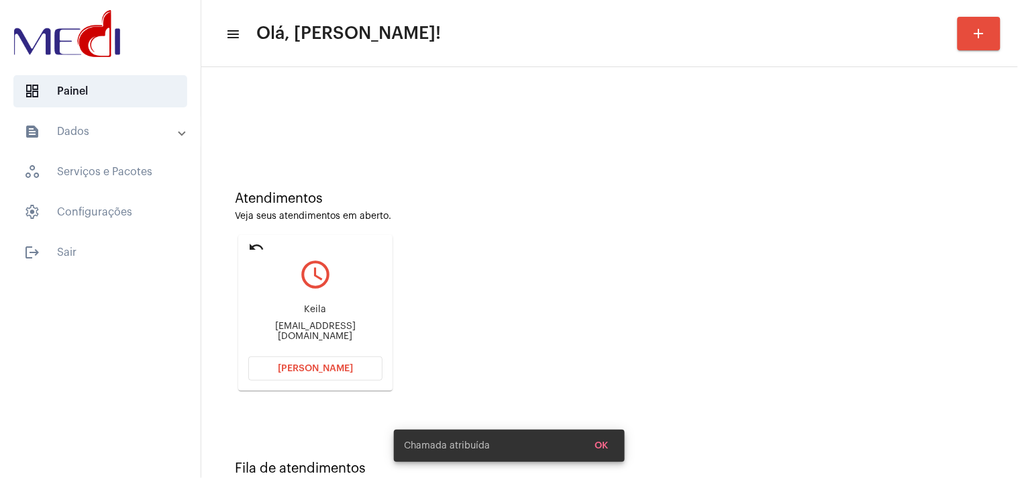
click at [327, 323] on div "Keila gigantedosfones@gmail.com" at bounding box center [315, 322] width 134 height 60
copy mat-card-content "gigantedosfones@gmail.com Abrir Chamada"
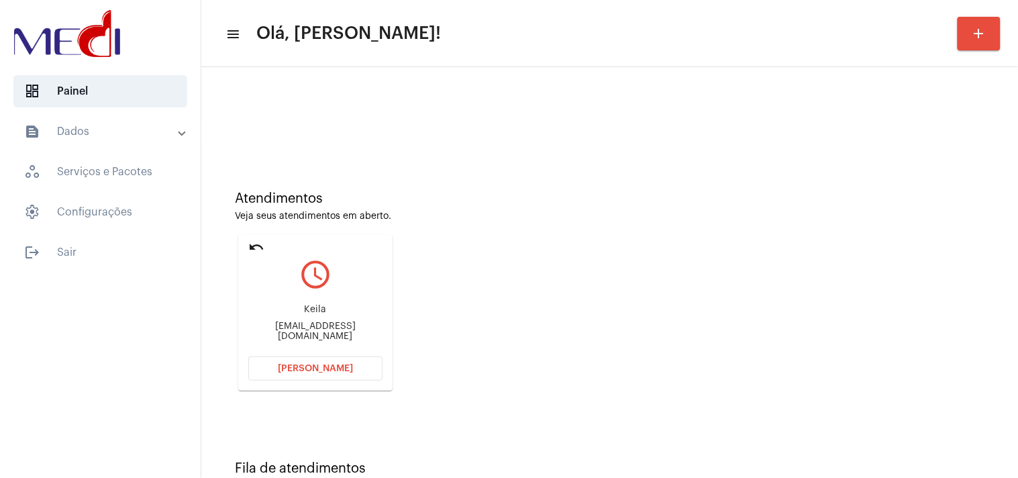
click at [292, 370] on span "[PERSON_NAME]" at bounding box center [315, 368] width 75 height 9
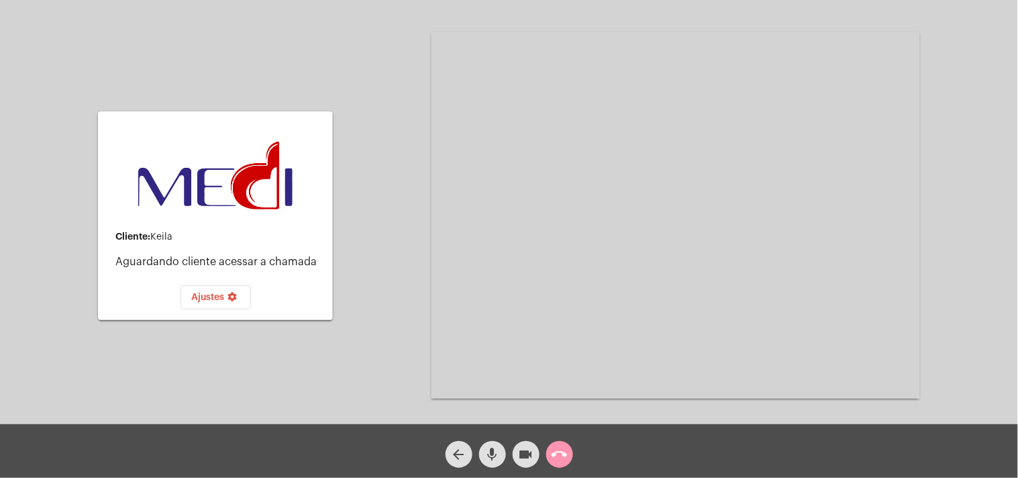
click at [561, 447] on mat-icon "call_end" at bounding box center [559, 454] width 16 height 16
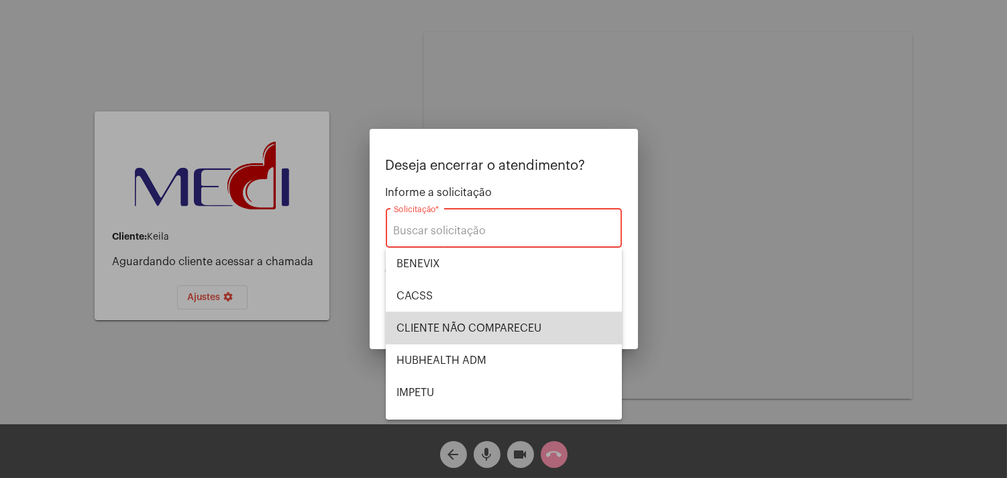
click at [553, 329] on span "CLIENTE NÃO COMPARECEU" at bounding box center [503, 328] width 215 height 32
type input "CLIENTE NÃO COMPARECEU"
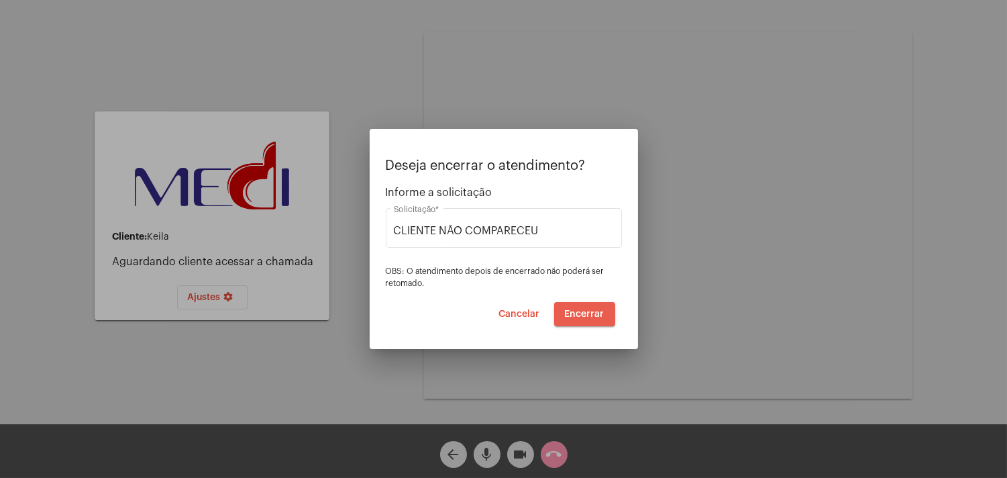
click at [600, 320] on button "Encerrar" at bounding box center [584, 314] width 61 height 24
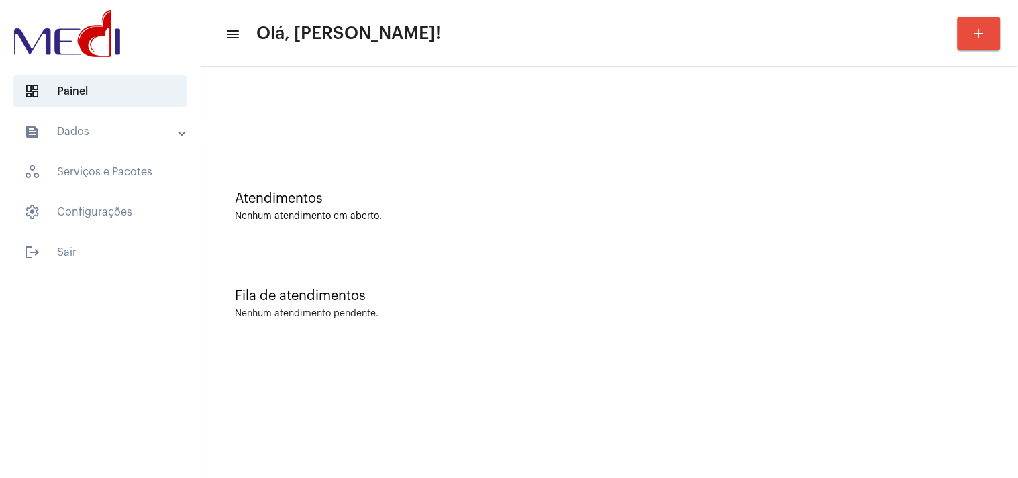
click at [988, 271] on div "Fila de atendimentos Nenhum atendimento pendente." at bounding box center [609, 296] width 803 height 97
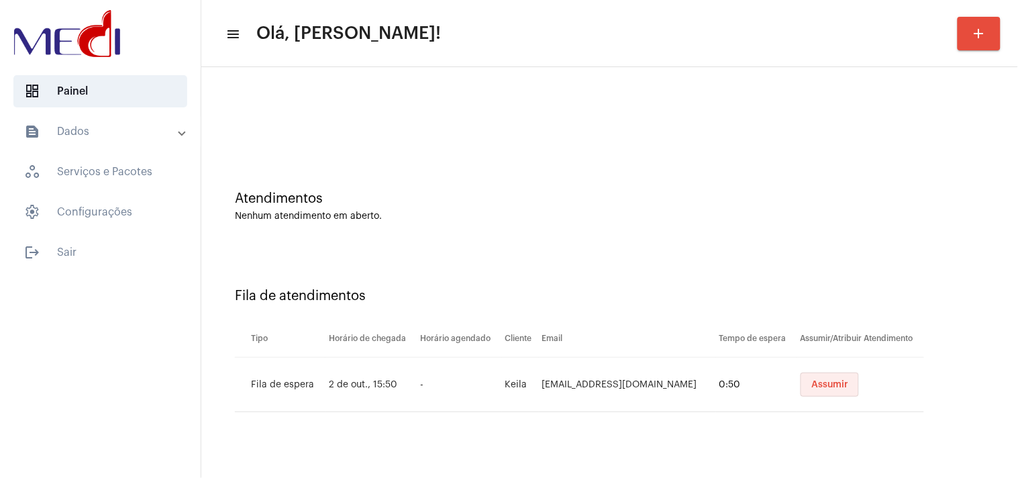
click at [814, 383] on span "Assumir" at bounding box center [829, 384] width 37 height 9
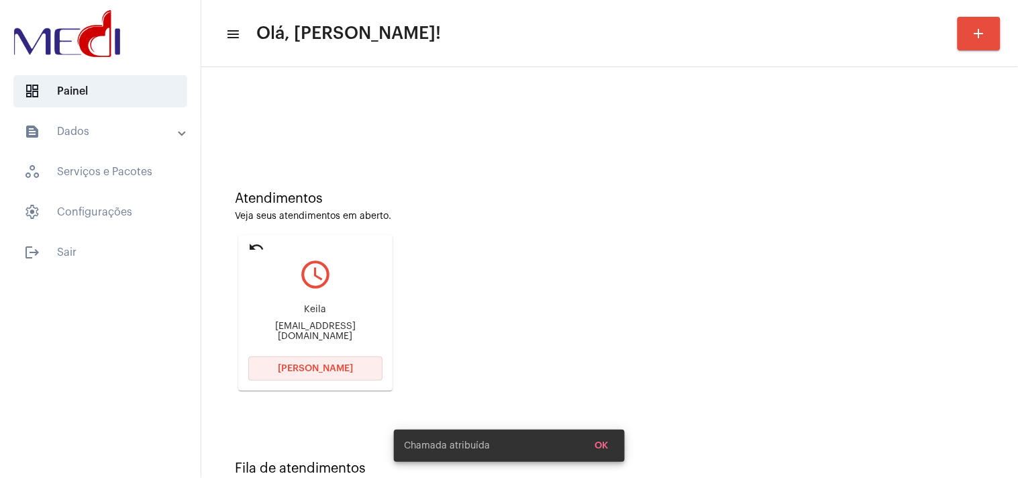
click at [331, 366] on span "[PERSON_NAME]" at bounding box center [315, 368] width 75 height 9
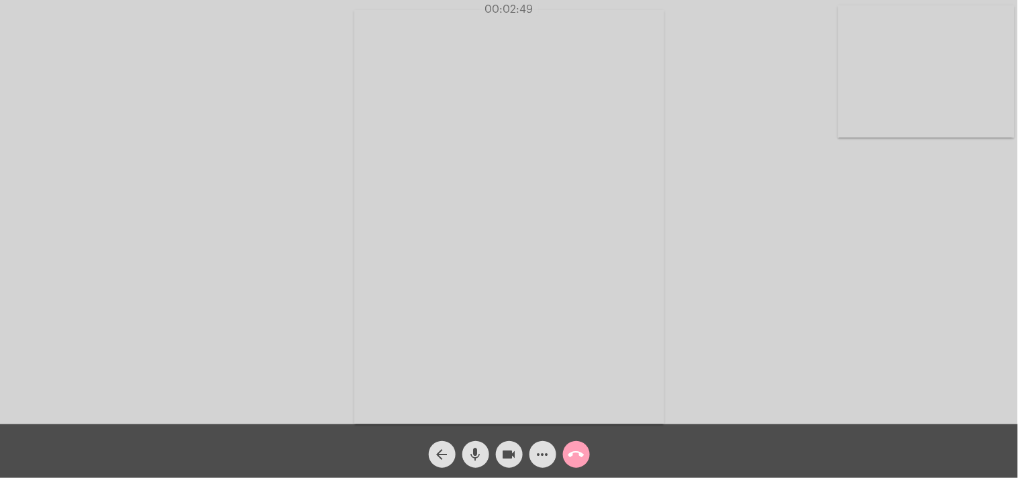
click at [579, 453] on mat-icon "call_end" at bounding box center [576, 454] width 16 height 16
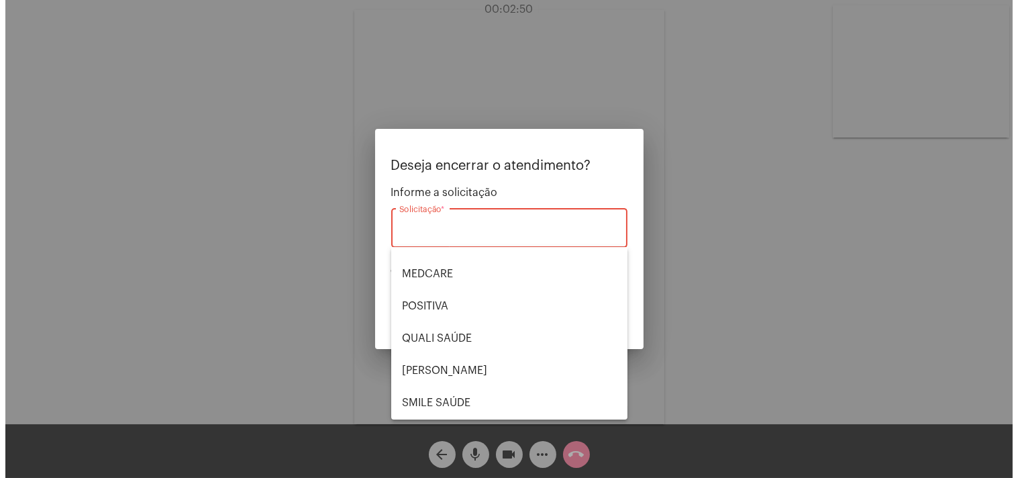
scroll to position [278, 0]
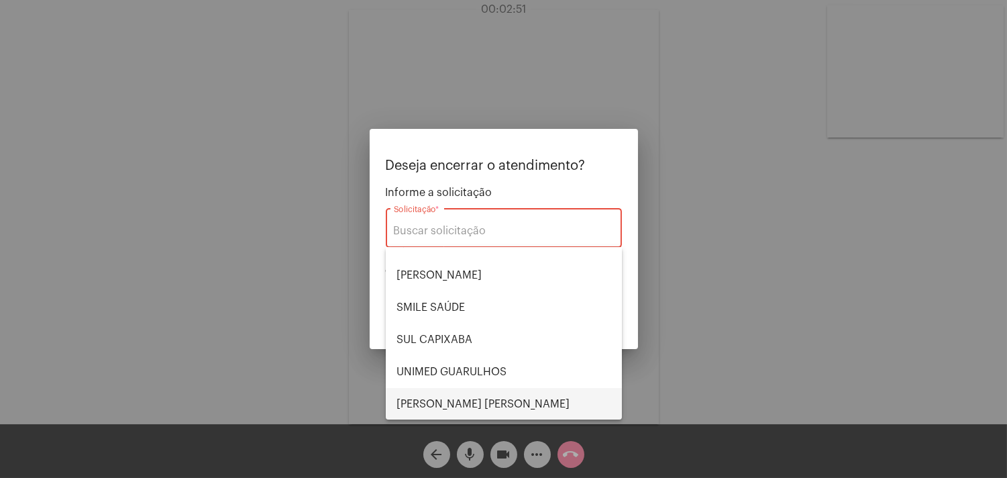
click at [468, 393] on span "[PERSON_NAME] [PERSON_NAME]" at bounding box center [503, 404] width 215 height 32
type input "[PERSON_NAME] [PERSON_NAME]"
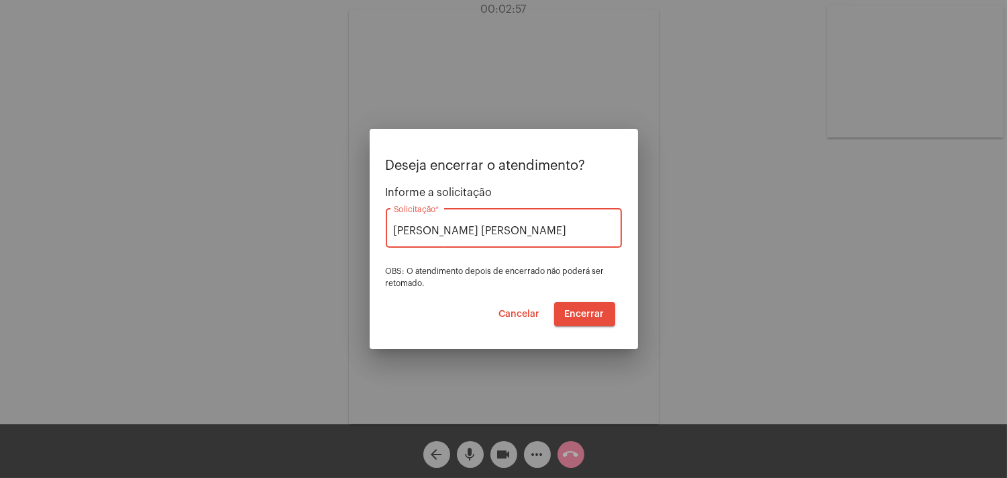
click at [600, 313] on span "Encerrar" at bounding box center [585, 313] width 40 height 9
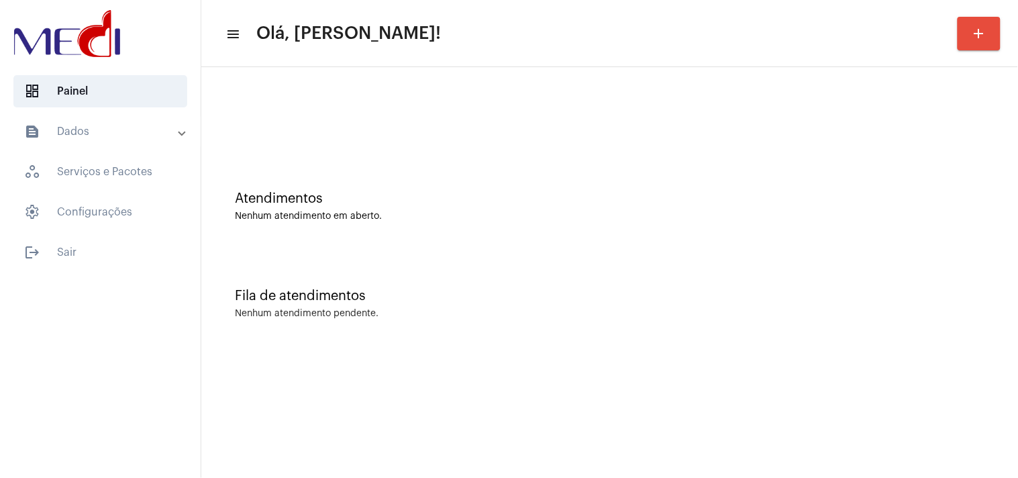
click at [875, 256] on div "Fila de atendimentos Nenhum atendimento pendente." at bounding box center [609, 296] width 803 height 97
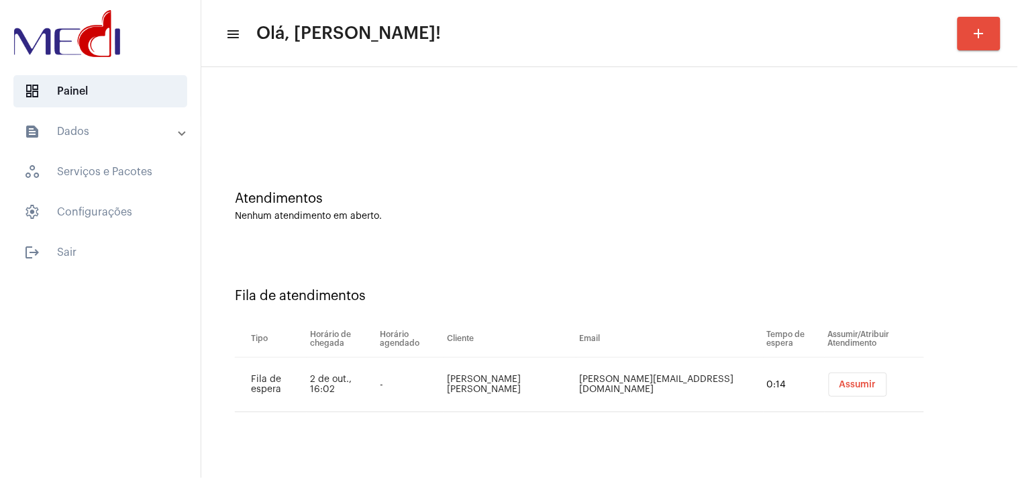
click at [840, 384] on span "Assumir" at bounding box center [857, 384] width 37 height 9
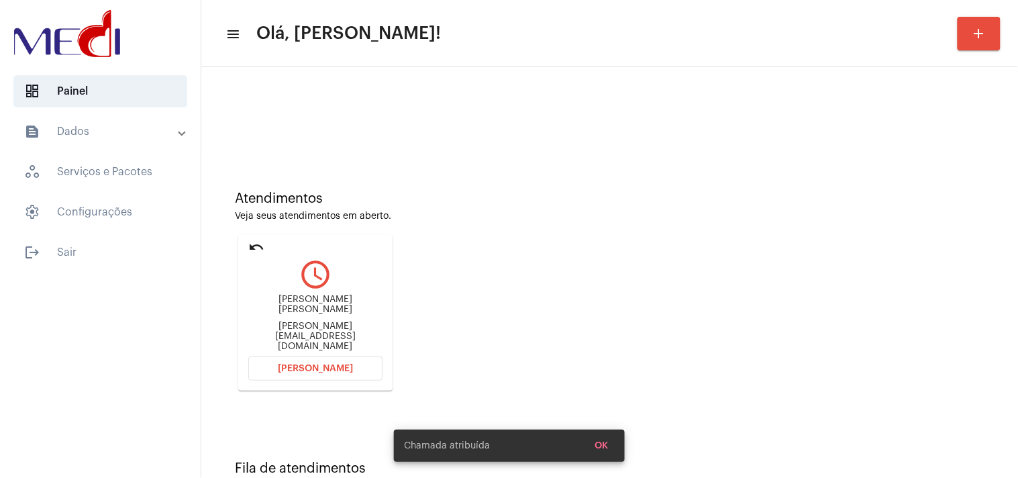
click at [342, 329] on div "[PERSON_NAME][EMAIL_ADDRESS][DOMAIN_NAME]" at bounding box center [315, 336] width 134 height 30
copy mat-card-content "[PERSON_NAME][EMAIL_ADDRESS][DOMAIN_NAME] [PERSON_NAME]"
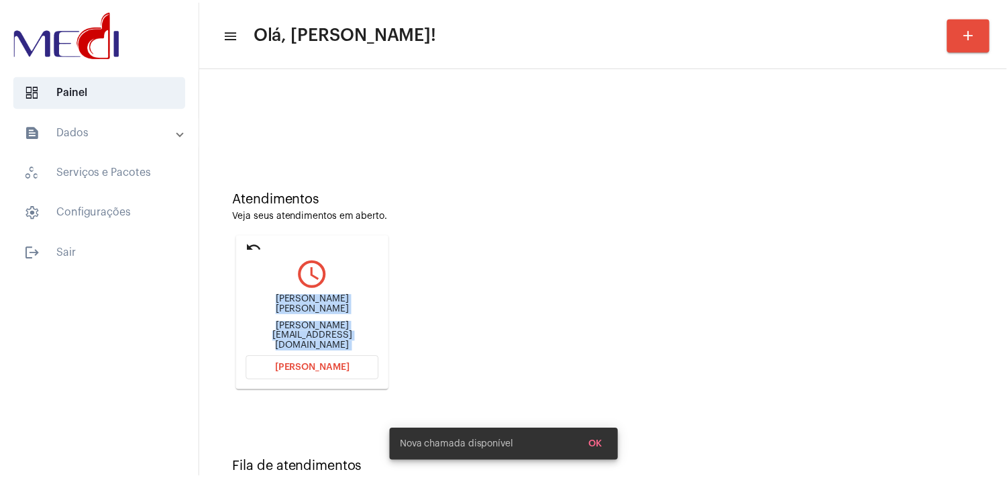
scroll to position [143, 0]
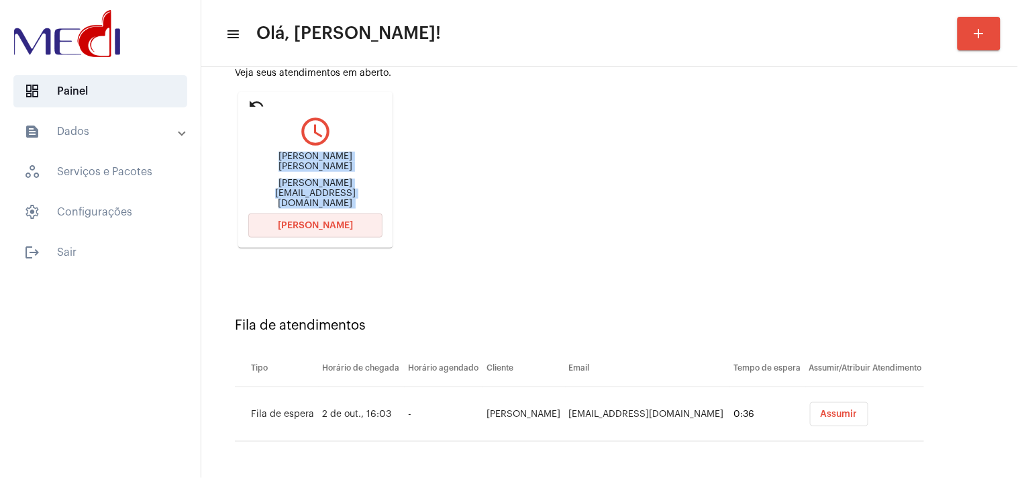
click at [319, 230] on button "[PERSON_NAME]" at bounding box center [315, 225] width 134 height 24
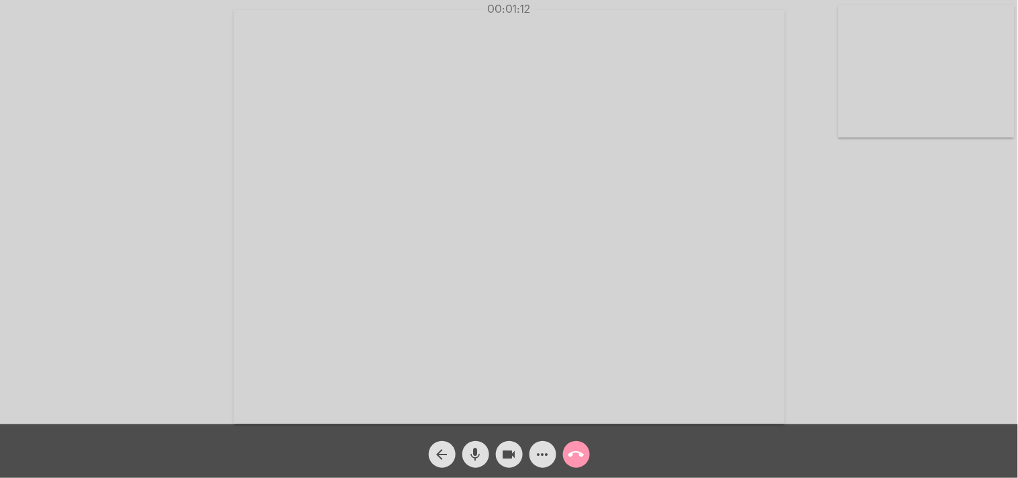
click at [574, 461] on mat-icon "call_end" at bounding box center [576, 454] width 16 height 16
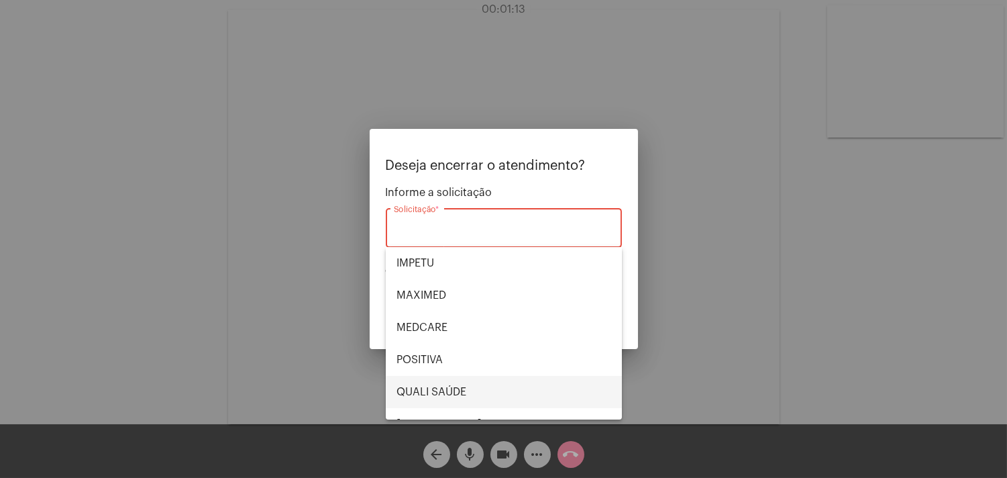
scroll to position [278, 0]
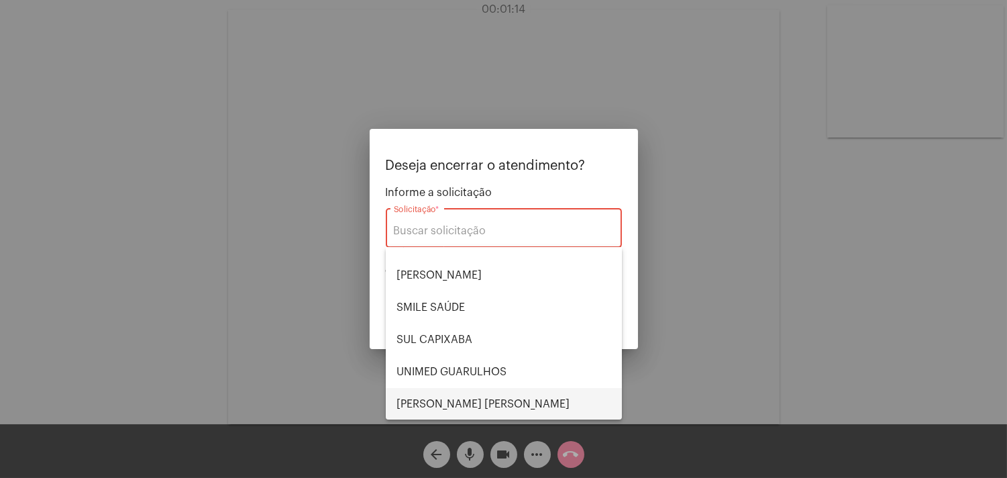
click at [478, 391] on span "[PERSON_NAME] [PERSON_NAME]" at bounding box center [503, 404] width 215 height 32
type input "[PERSON_NAME] [PERSON_NAME]"
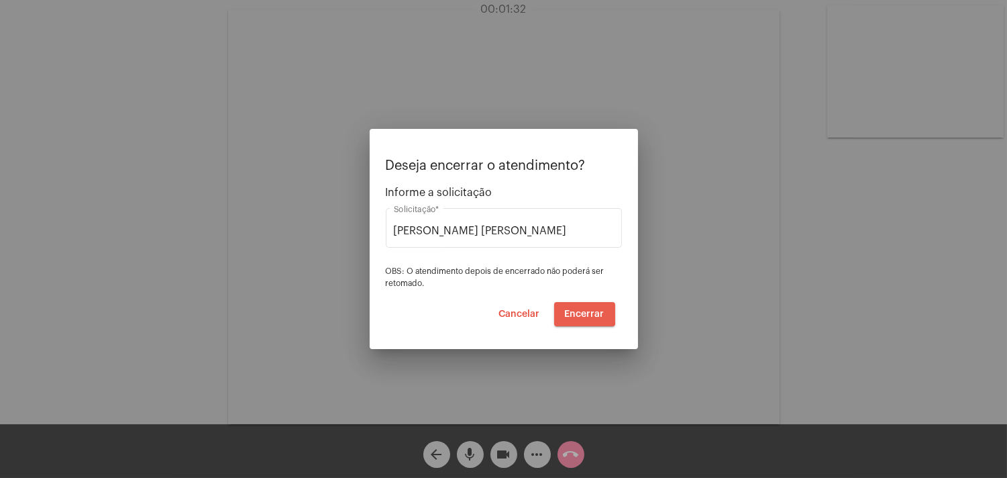
click at [567, 309] on span "Encerrar" at bounding box center [585, 313] width 40 height 9
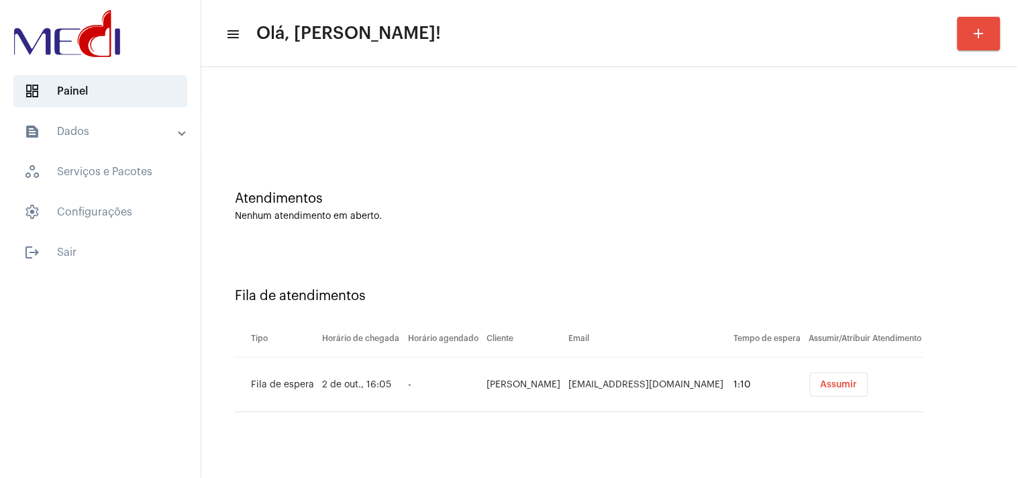
drag, startPoint x: 832, startPoint y: 394, endPoint x: 841, endPoint y: 390, distance: 10.2
click at [841, 390] on button "Assumir" at bounding box center [839, 384] width 58 height 24
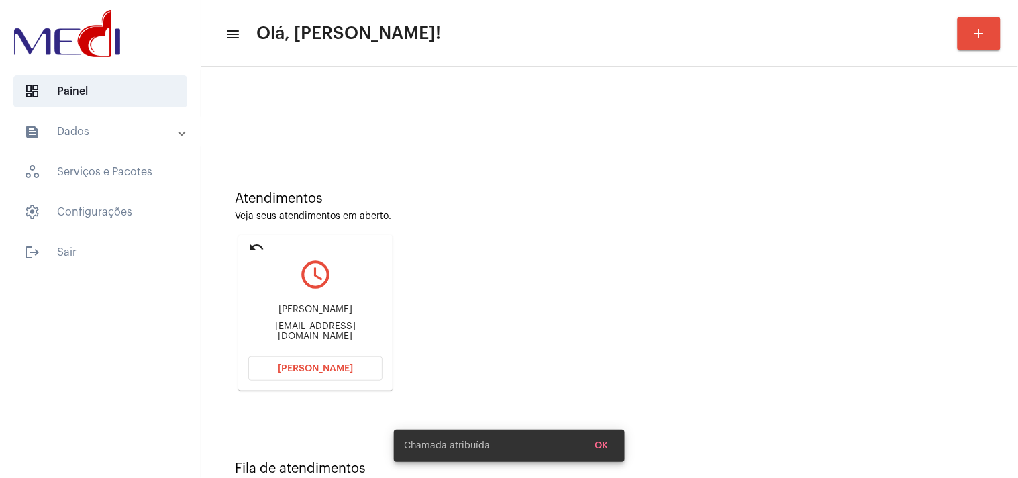
click at [333, 333] on div "[EMAIL_ADDRESS][DOMAIN_NAME]" at bounding box center [315, 331] width 134 height 20
copy mat-card-content "[EMAIL_ADDRESS][DOMAIN_NAME] [PERSON_NAME]"
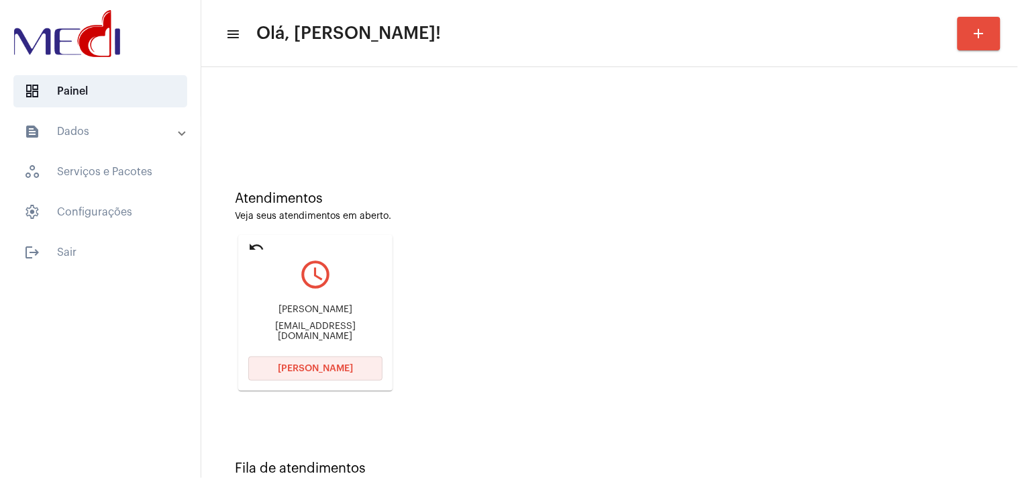
click at [309, 379] on button "Abrir Chamada" at bounding box center [315, 368] width 134 height 24
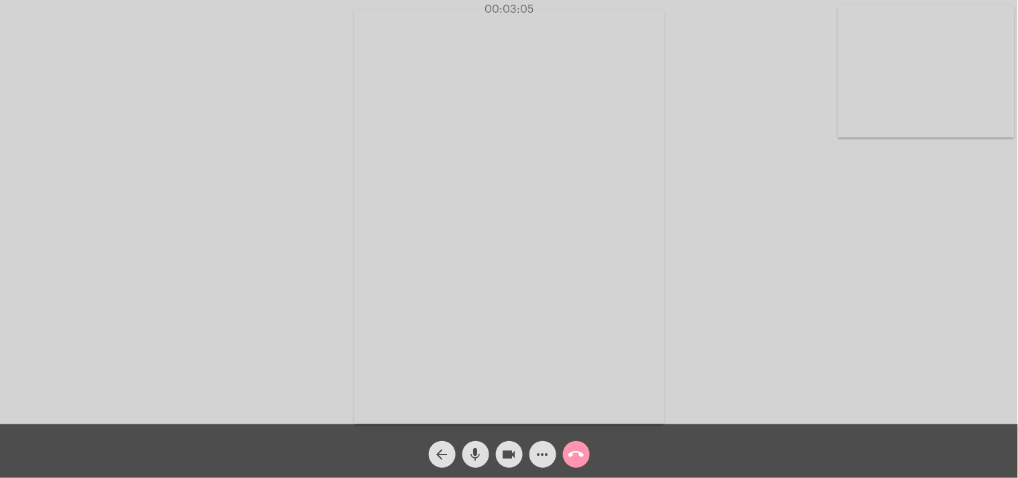
click at [582, 456] on mat-icon "call_end" at bounding box center [576, 454] width 16 height 16
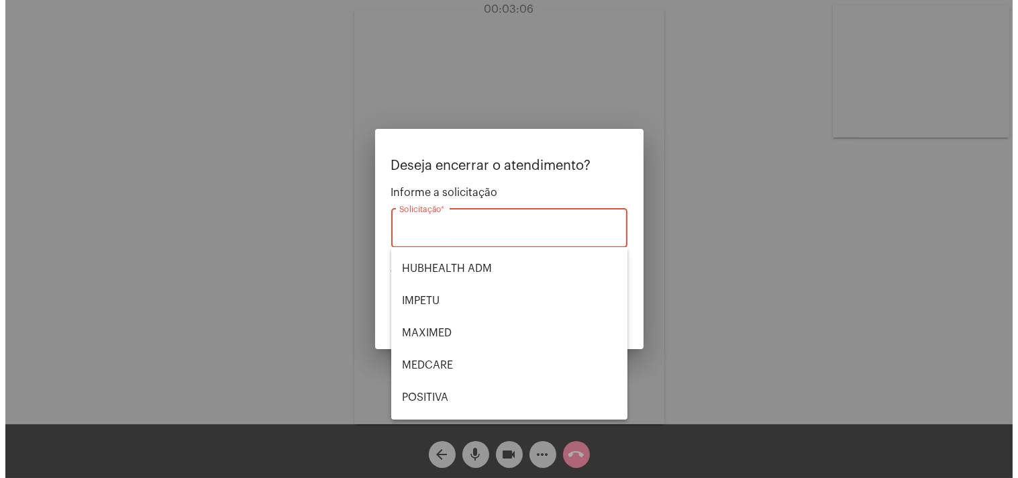
scroll to position [278, 0]
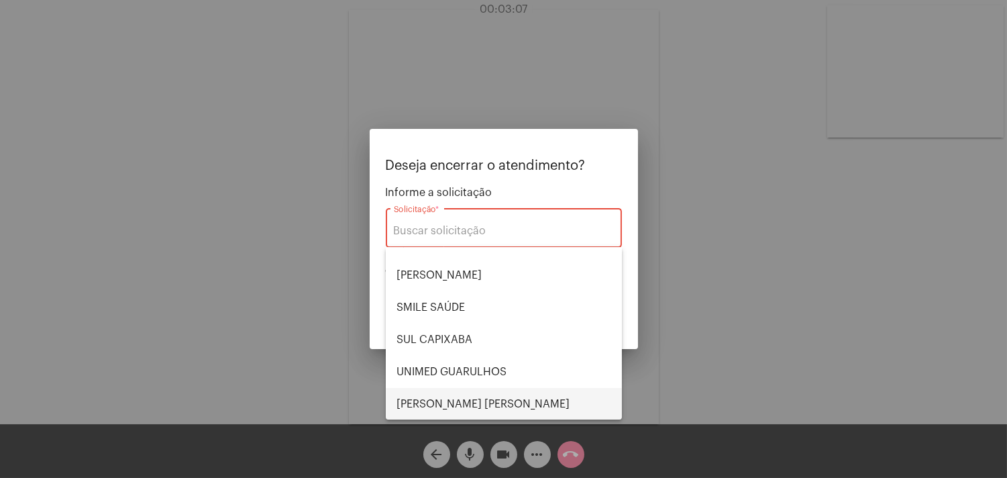
click at [440, 399] on span "VERA CRUZ" at bounding box center [503, 404] width 215 height 32
type input "[PERSON_NAME] [PERSON_NAME]"
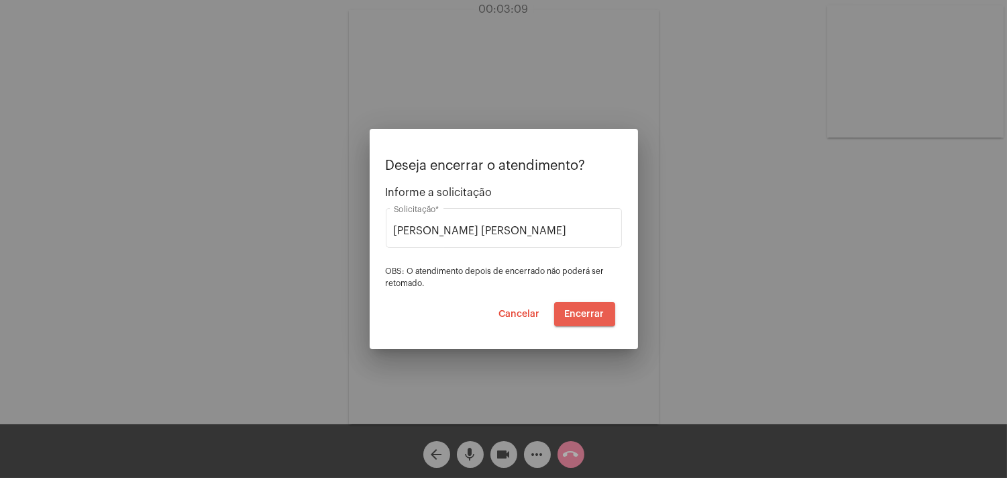
click at [584, 313] on span "Encerrar" at bounding box center [585, 313] width 40 height 9
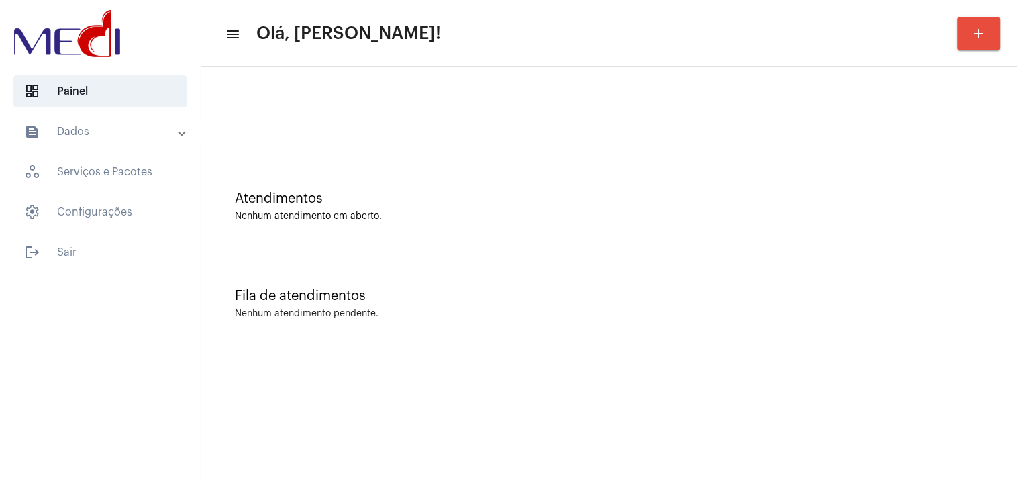
click at [951, 217] on div "Nenhum atendimento em aberto." at bounding box center [609, 216] width 749 height 10
click at [975, 301] on div "Fila de atendimentos" at bounding box center [609, 295] width 749 height 15
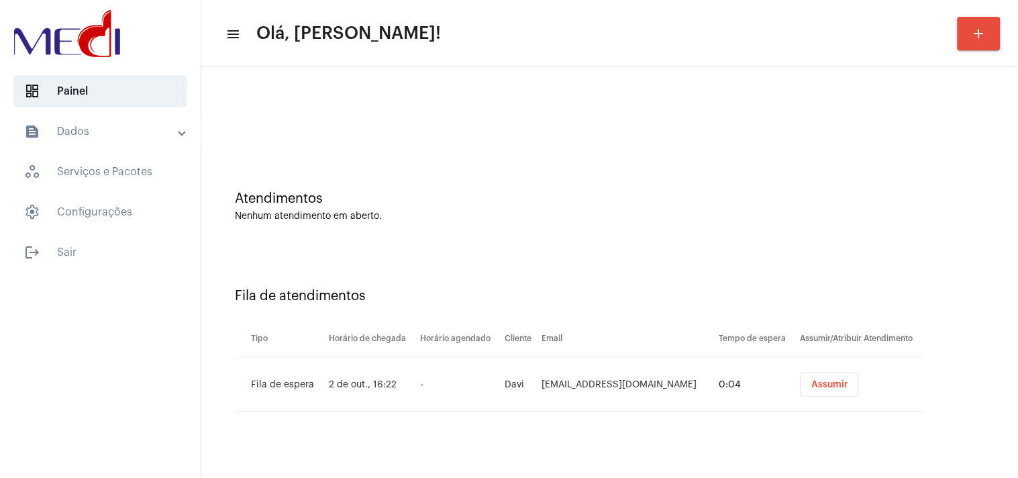
click at [834, 380] on span "Assumir" at bounding box center [829, 384] width 37 height 9
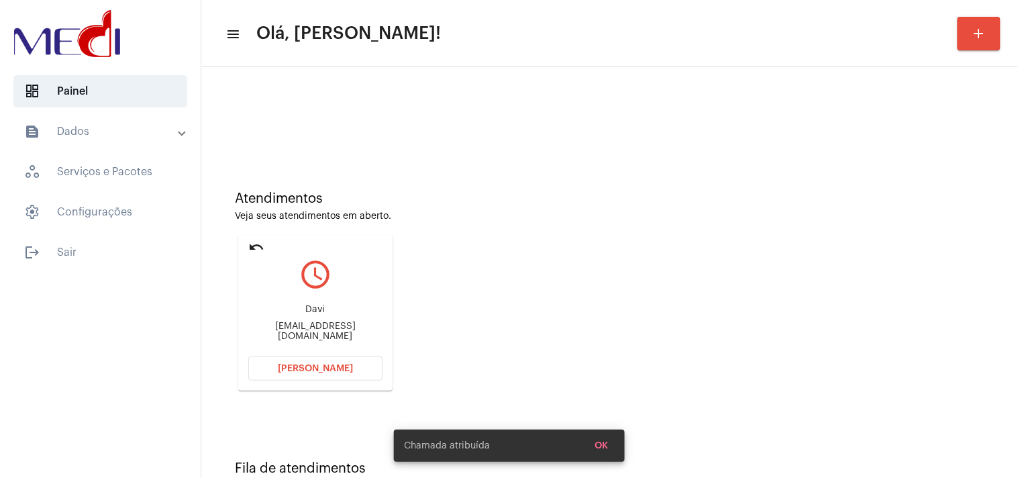
click at [339, 315] on div "Davi" at bounding box center [315, 310] width 134 height 10
click at [334, 327] on div "[EMAIL_ADDRESS][DOMAIN_NAME]" at bounding box center [315, 331] width 134 height 20
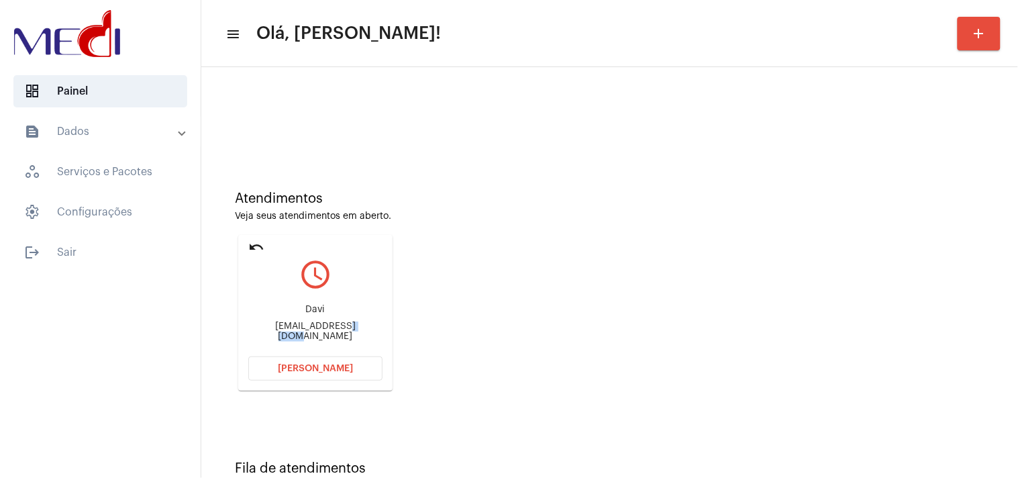
click at [334, 327] on div "[EMAIL_ADDRESS][DOMAIN_NAME]" at bounding box center [315, 331] width 134 height 20
copy mat-card-content "[EMAIL_ADDRESS][DOMAIN_NAME] [PERSON_NAME]"
click at [312, 360] on button "[PERSON_NAME]" at bounding box center [315, 368] width 134 height 24
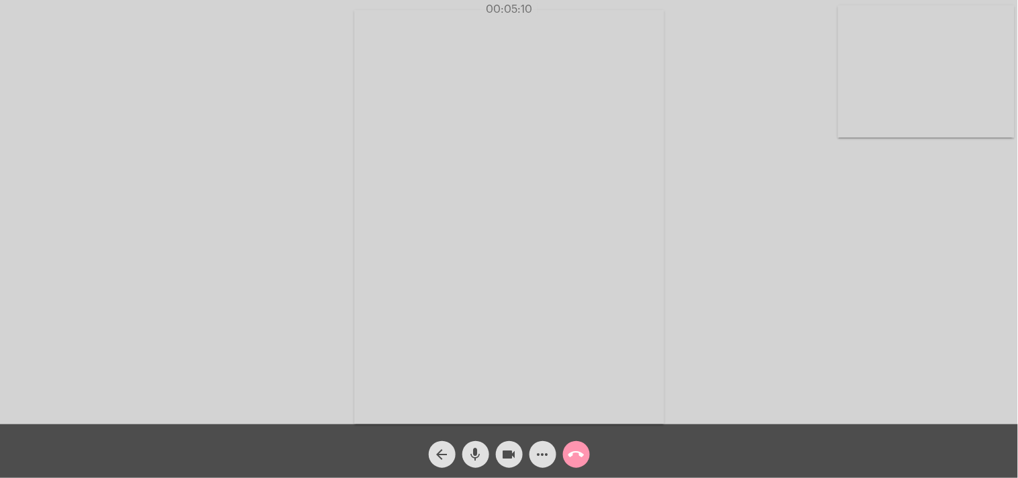
click at [580, 453] on mat-icon "call_end" at bounding box center [576, 454] width 16 height 16
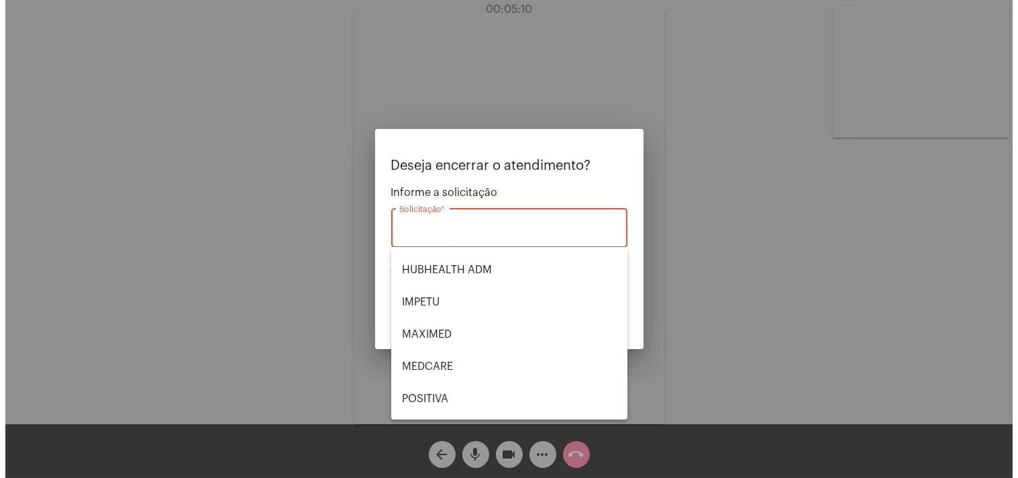
scroll to position [278, 0]
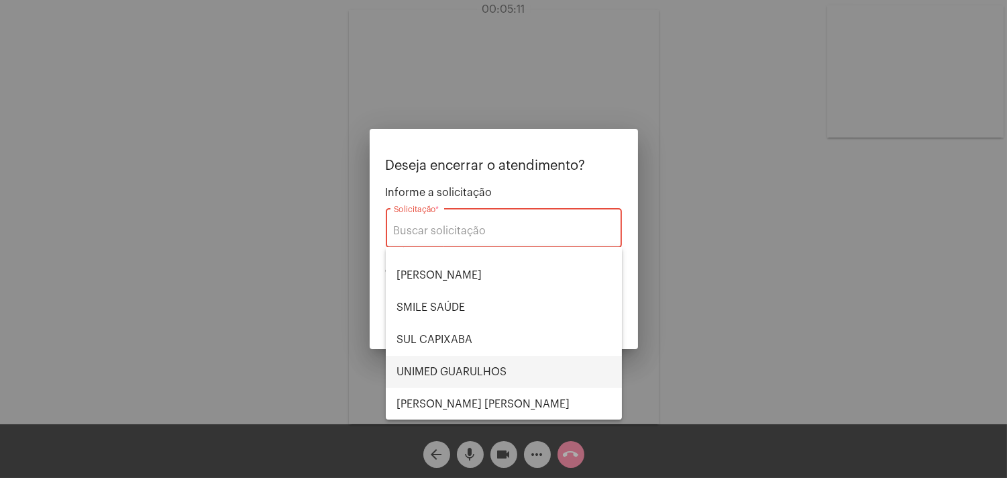
click at [459, 365] on span "UNIMED GUARULHOS" at bounding box center [503, 372] width 215 height 32
type input "UNIMED GUARULHOS"
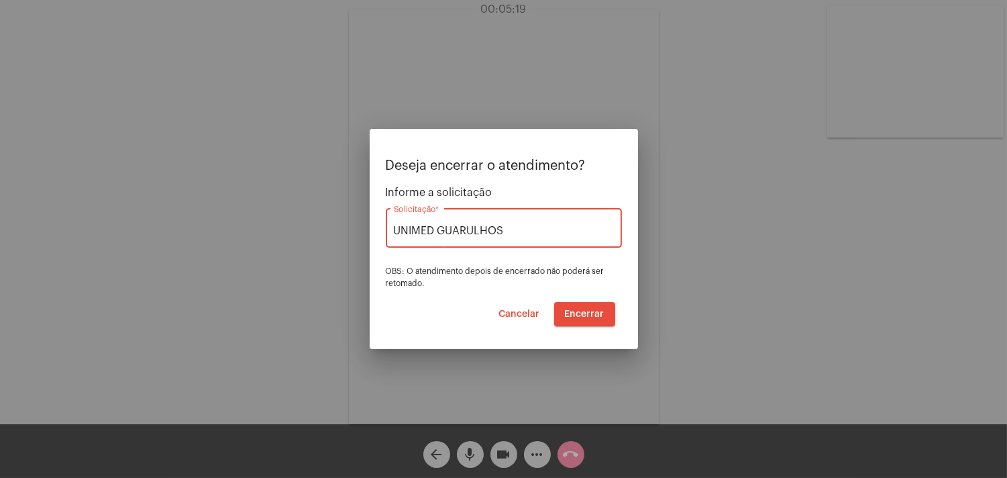
click at [580, 310] on span "Encerrar" at bounding box center [585, 313] width 40 height 9
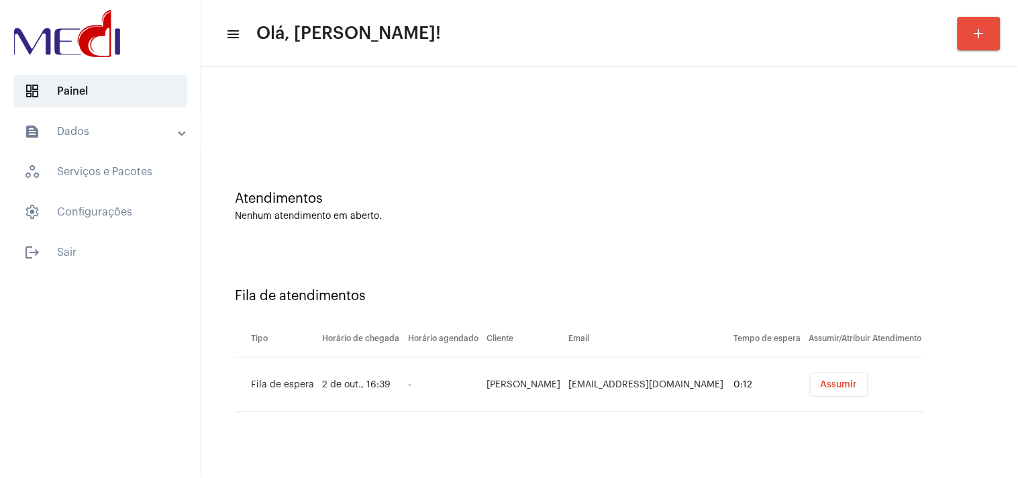
click at [810, 382] on button "Assumir" at bounding box center [839, 384] width 58 height 24
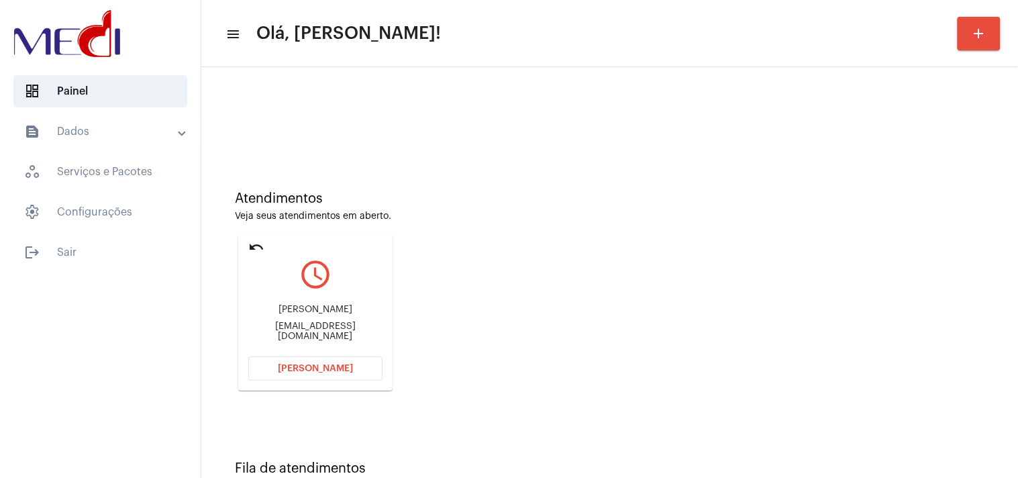
click at [324, 361] on button "[PERSON_NAME]" at bounding box center [315, 368] width 134 height 24
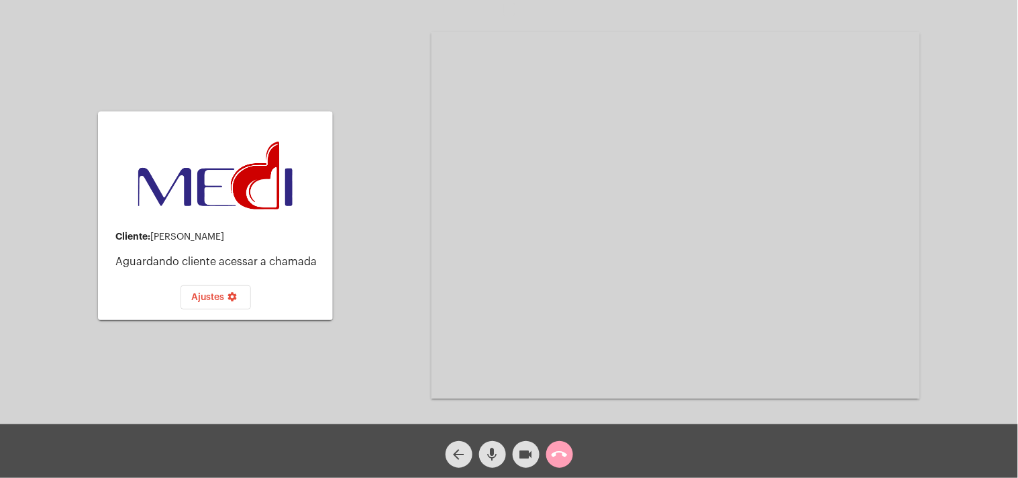
click at [558, 461] on mat-icon "call_end" at bounding box center [559, 454] width 16 height 16
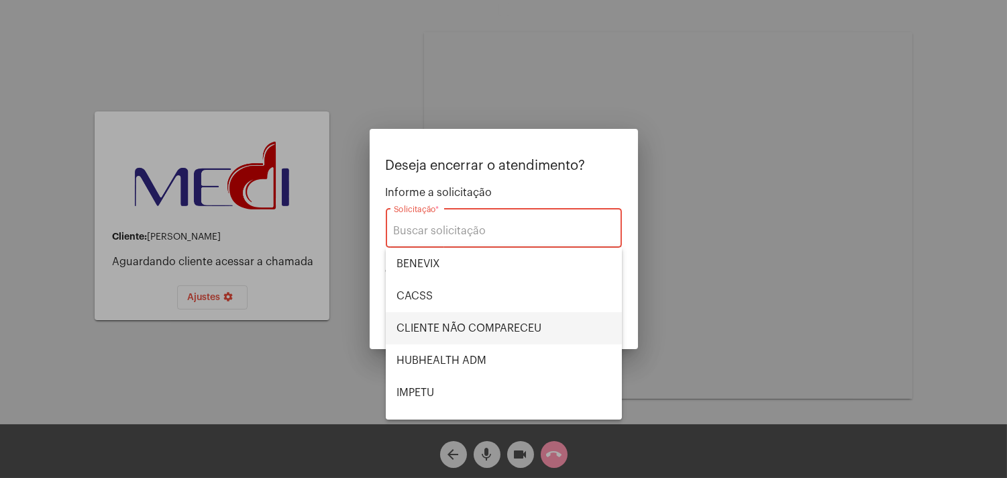
click at [520, 319] on span "CLIENTE NÃO COMPARECEU" at bounding box center [503, 328] width 215 height 32
type input "CLIENTE NÃO COMPARECEU"
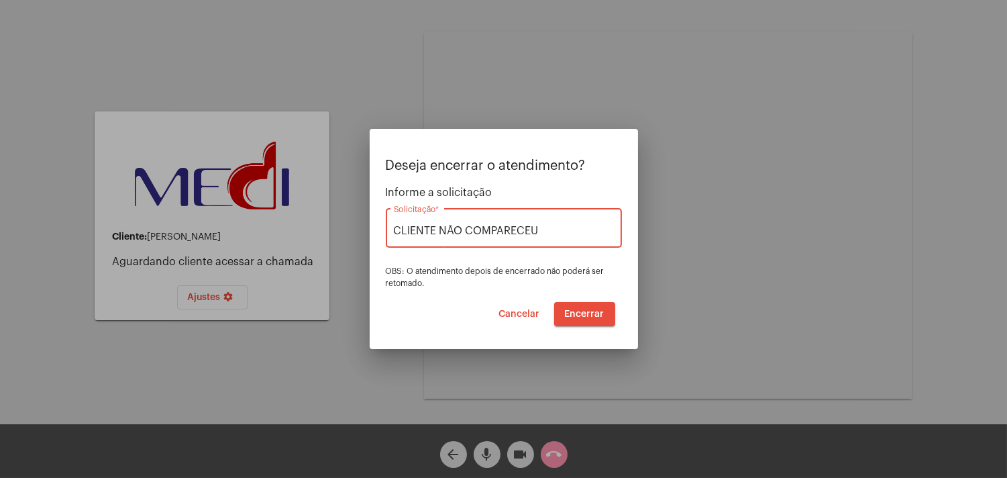
click at [589, 316] on span "Encerrar" at bounding box center [585, 313] width 40 height 9
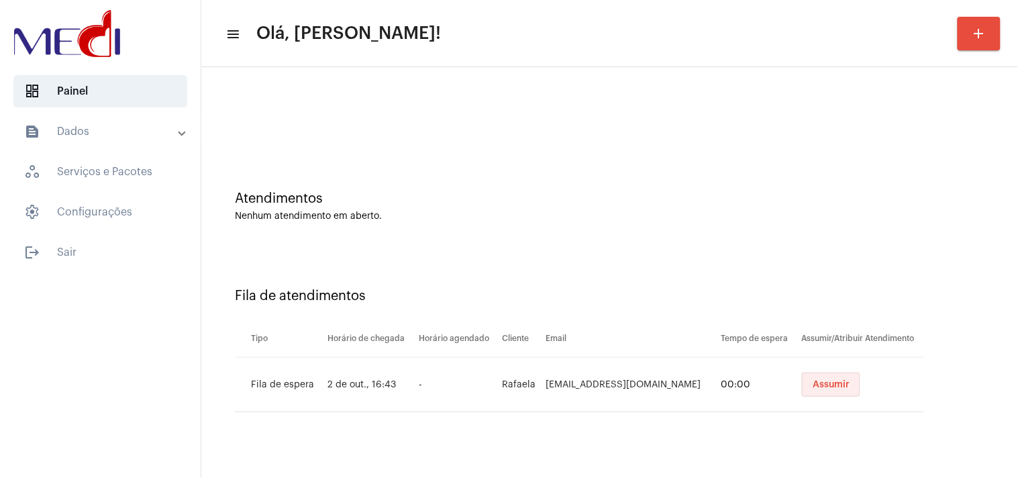
click at [826, 386] on span "Assumir" at bounding box center [830, 384] width 37 height 9
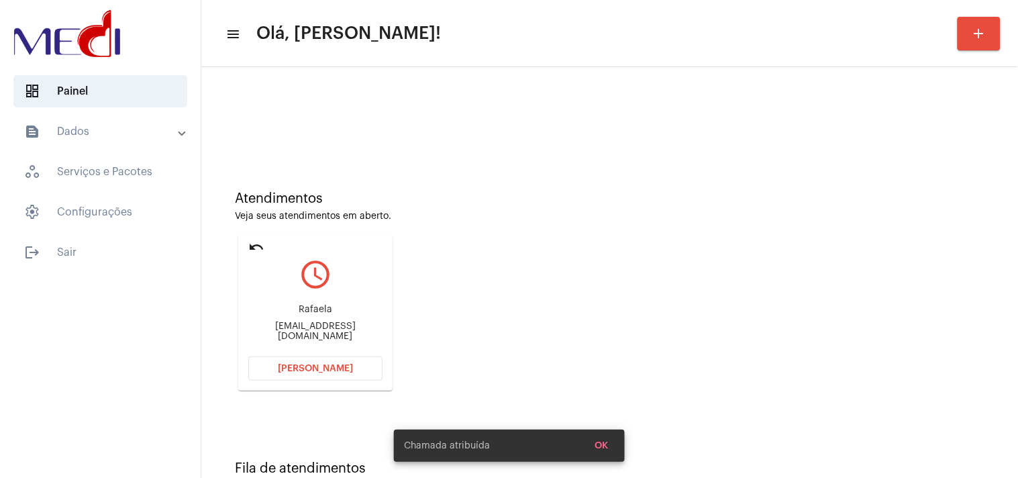
click at [298, 329] on div "[EMAIL_ADDRESS][DOMAIN_NAME]" at bounding box center [315, 331] width 134 height 20
copy mat-card-content "[EMAIL_ADDRESS][DOMAIN_NAME] [PERSON_NAME]"
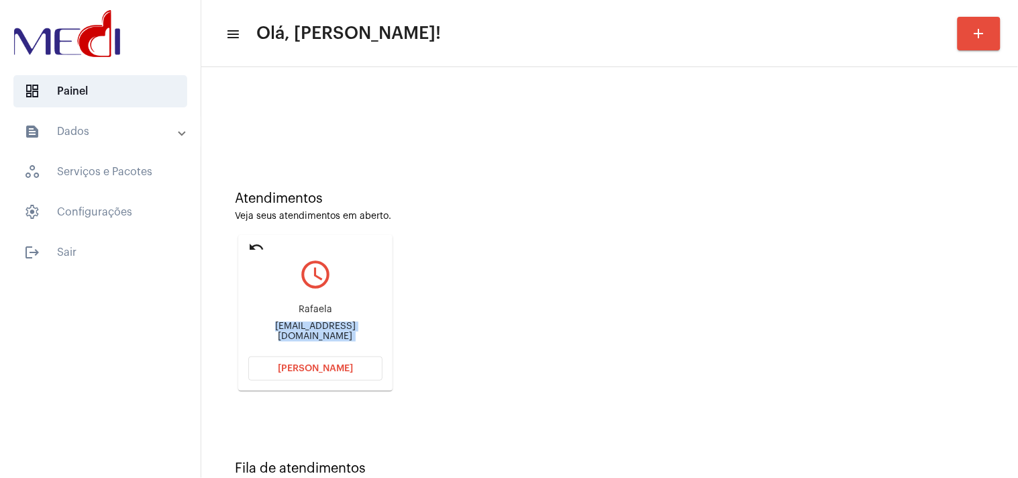
click at [317, 372] on button "[PERSON_NAME]" at bounding box center [315, 368] width 134 height 24
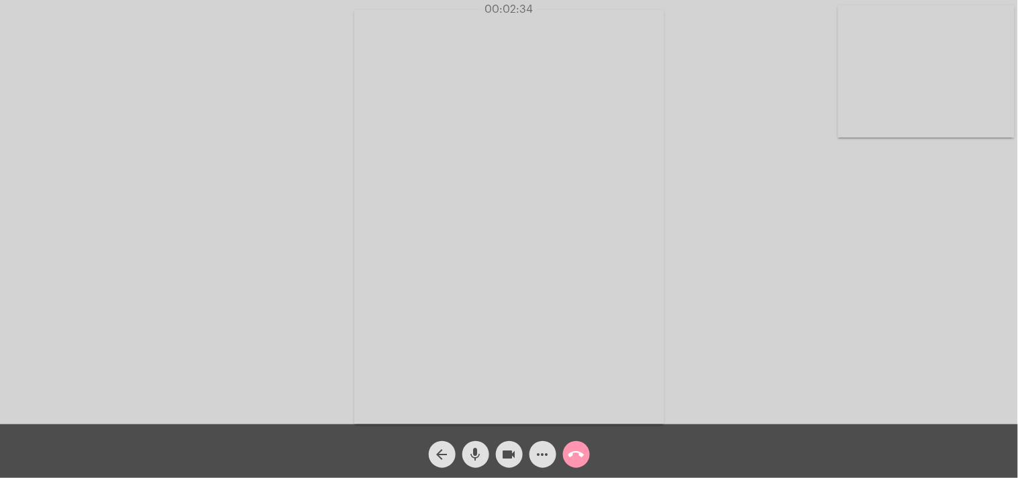
click at [584, 452] on mat-icon "call_end" at bounding box center [576, 454] width 16 height 16
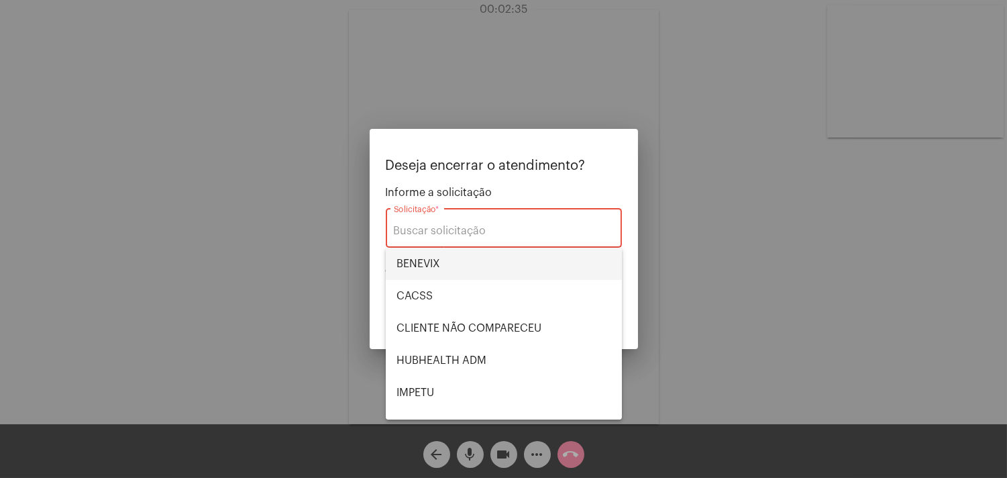
click at [424, 268] on span "BENEVIX" at bounding box center [503, 264] width 215 height 32
type input "BENEVIX"
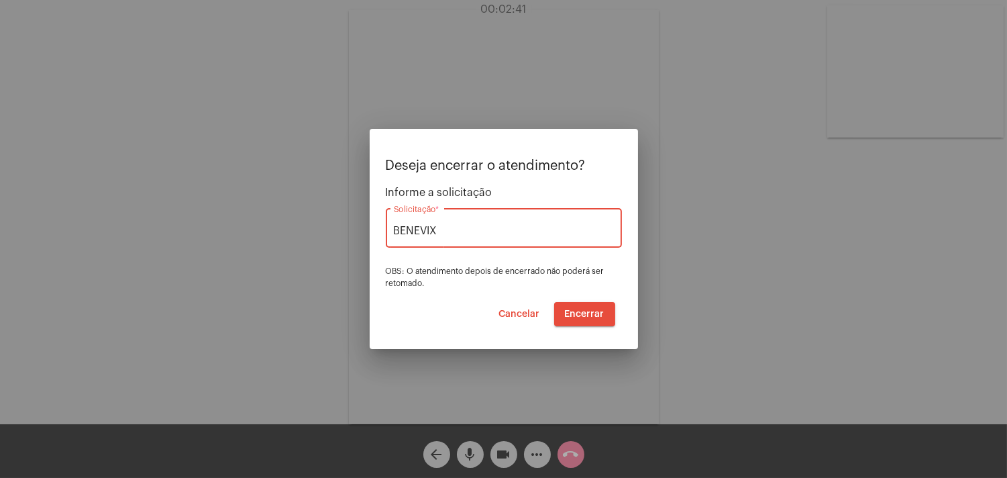
click at [584, 310] on span "Encerrar" at bounding box center [585, 313] width 40 height 9
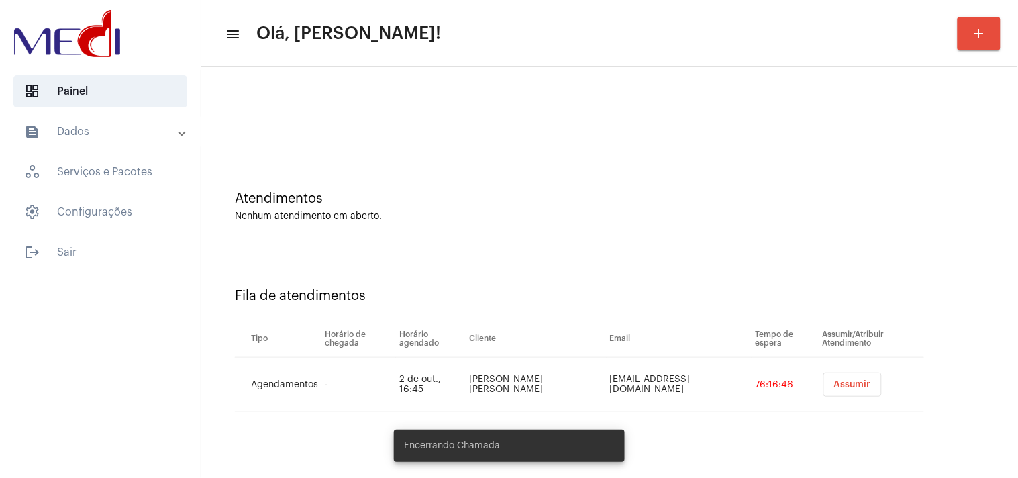
click at [845, 380] on span "Assumir" at bounding box center [852, 384] width 37 height 9
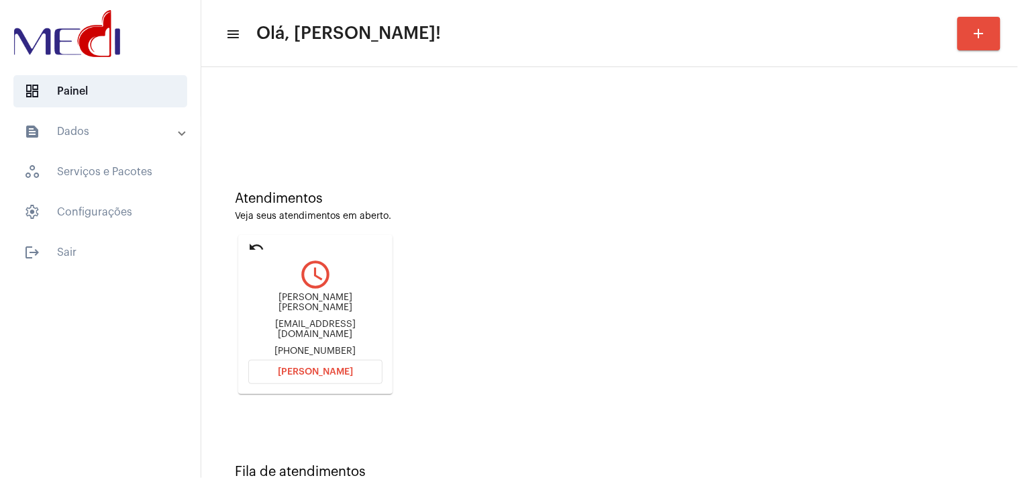
click at [311, 327] on div "[PERSON_NAME] [PERSON_NAME] [EMAIL_ADDRESS][DOMAIN_NAME] [PHONE_NUMBER]" at bounding box center [315, 324] width 134 height 64
click at [323, 316] on div "[PERSON_NAME] [PERSON_NAME] [EMAIL_ADDRESS][DOMAIN_NAME] [PHONE_NUMBER]" at bounding box center [315, 324] width 134 height 64
copy div "[EMAIL_ADDRESS][DOMAIN_NAME]"
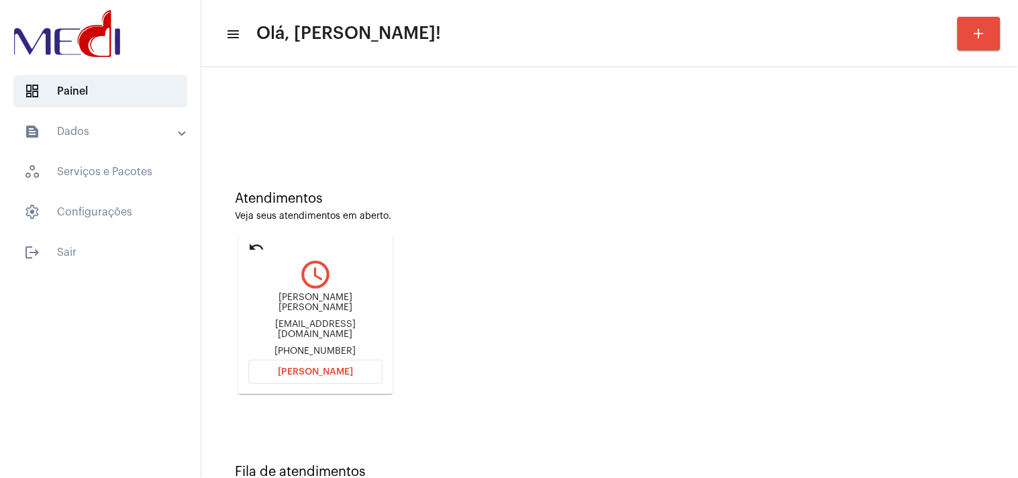
click at [327, 370] on span "[PERSON_NAME]" at bounding box center [315, 371] width 75 height 9
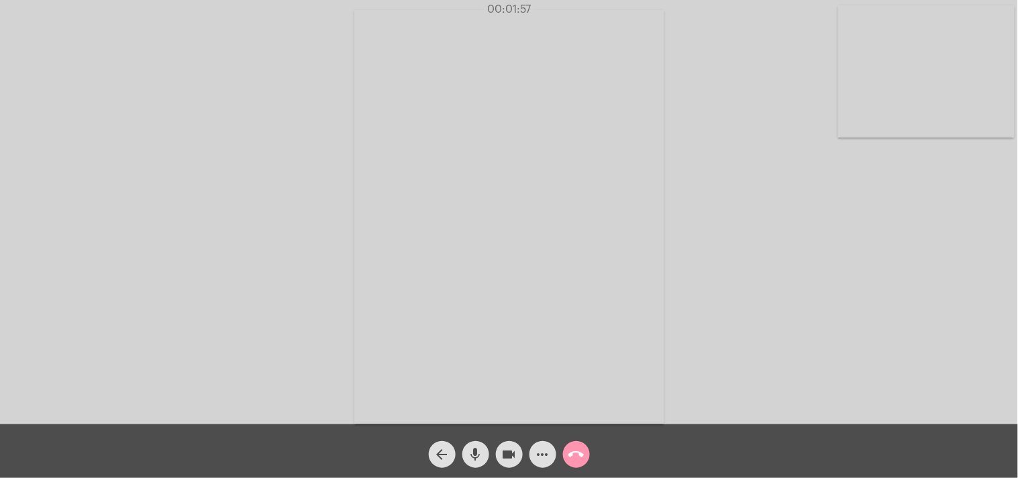
click at [512, 453] on mat-icon "videocam" at bounding box center [509, 454] width 16 height 16
click at [470, 452] on mat-icon "mic" at bounding box center [476, 454] width 16 height 16
click at [463, 453] on button "mic_off" at bounding box center [475, 454] width 27 height 27
click at [574, 453] on mat-icon "call_end" at bounding box center [576, 454] width 16 height 16
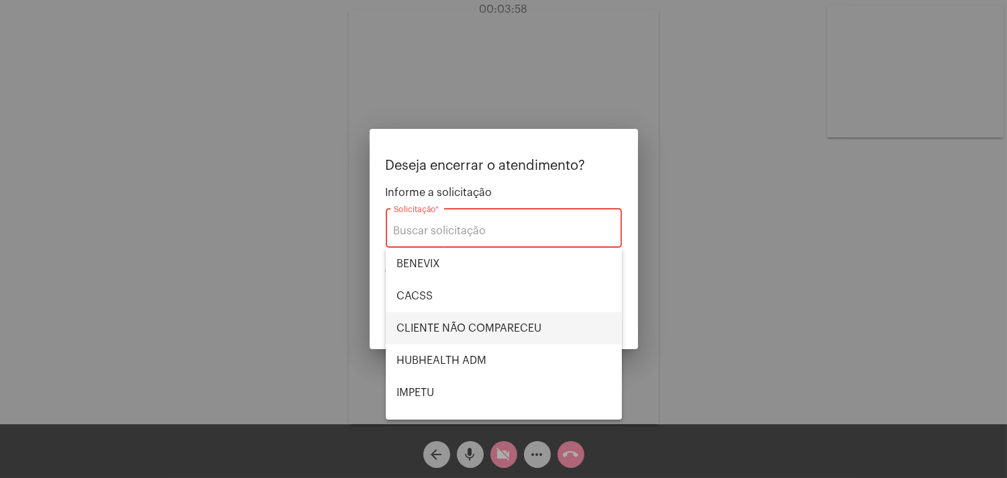
click at [476, 325] on span "CLIENTE NÃO COMPARECEU" at bounding box center [503, 328] width 215 height 32
type input "CLIENTE NÃO COMPARECEU"
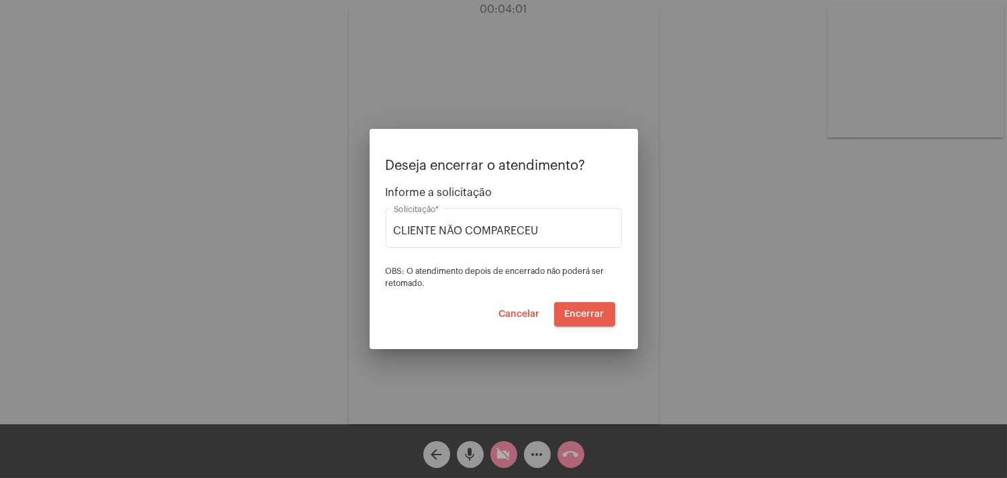
click at [604, 313] on button "Encerrar" at bounding box center [584, 314] width 61 height 24
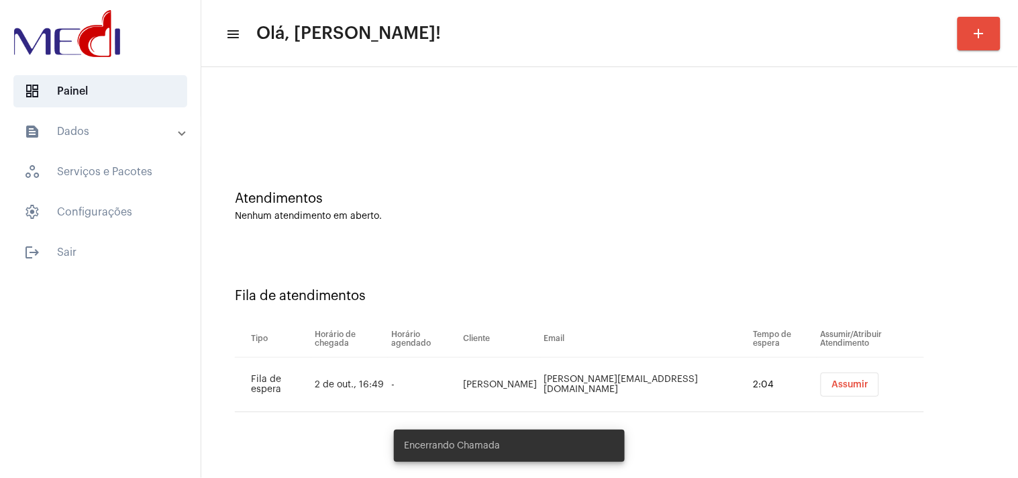
click at [831, 383] on span "Assumir" at bounding box center [849, 384] width 37 height 9
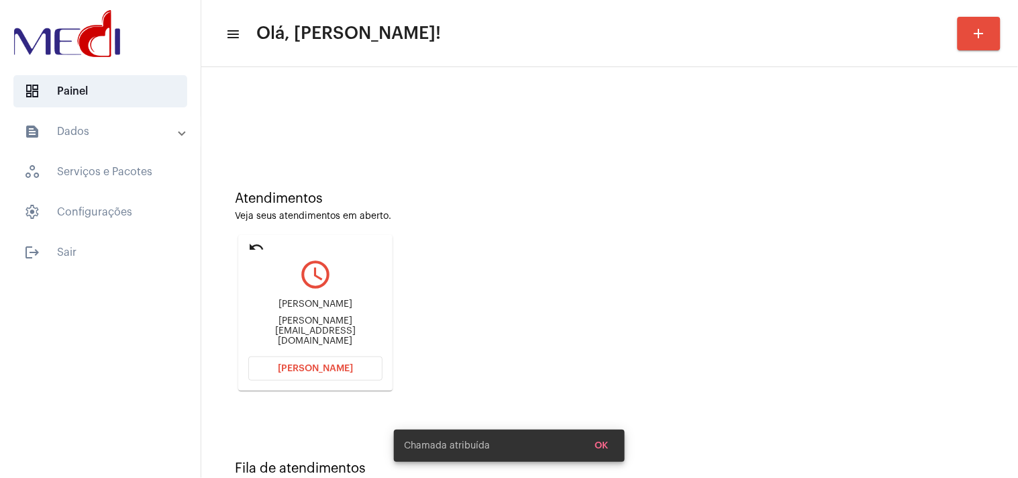
click at [292, 333] on div "[PERSON_NAME][EMAIL_ADDRESS][DOMAIN_NAME]" at bounding box center [315, 331] width 134 height 30
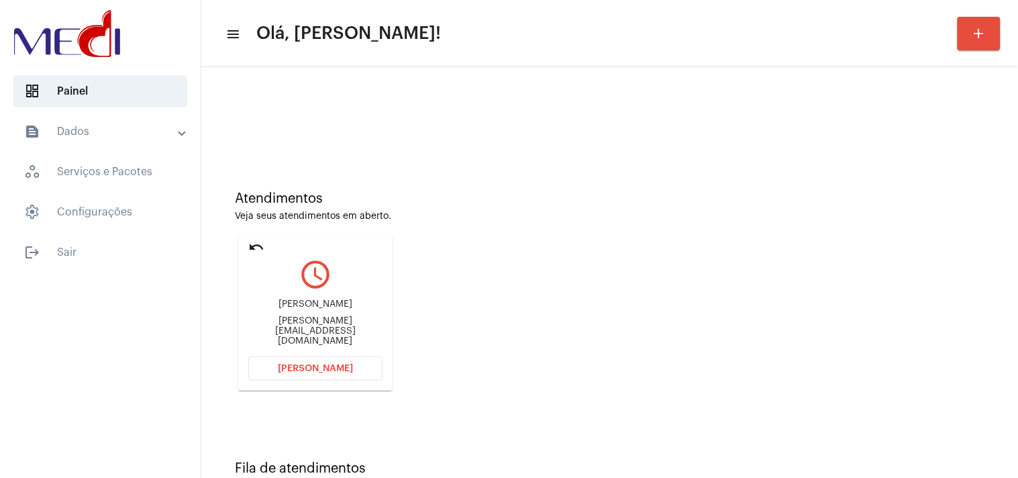
copy mat-card-content "[PERSON_NAME][EMAIL_ADDRESS][DOMAIN_NAME] Abrir Chamada"
click at [278, 369] on button "[PERSON_NAME]" at bounding box center [315, 368] width 134 height 24
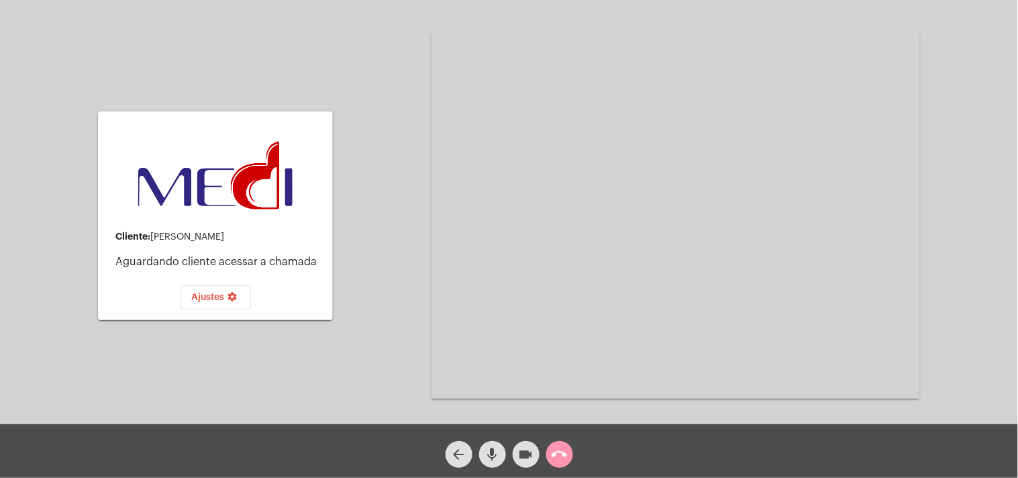
click at [567, 451] on button "call_end" at bounding box center [559, 454] width 27 height 27
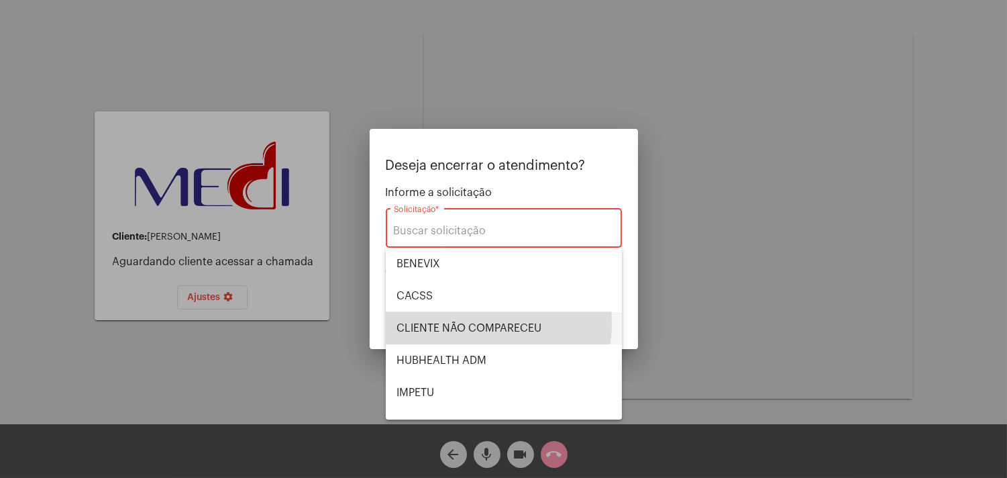
click at [467, 323] on span "CLIENTE NÃO COMPARECEU" at bounding box center [503, 328] width 215 height 32
type input "CLIENTE NÃO COMPARECEU"
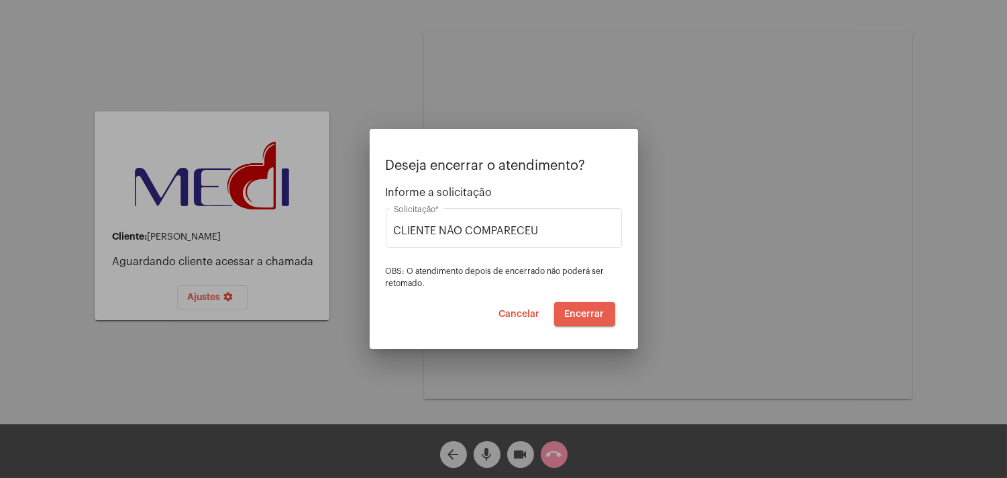
click at [590, 310] on span "Encerrar" at bounding box center [585, 313] width 40 height 9
